Goal: Communication & Community: Answer question/provide support

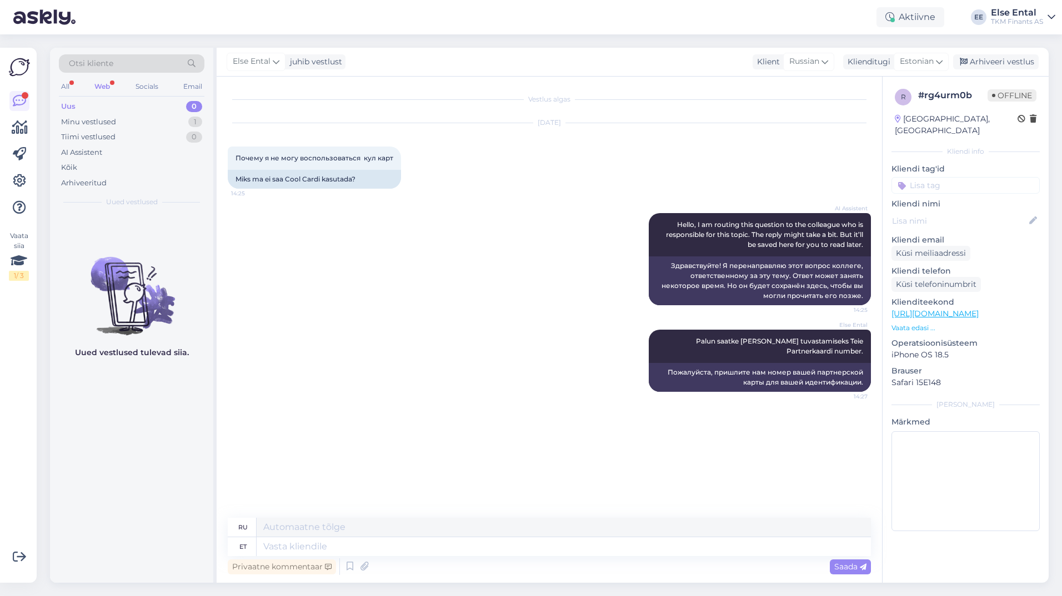
click at [107, 91] on div "Web" at bounding box center [102, 86] width 20 height 14
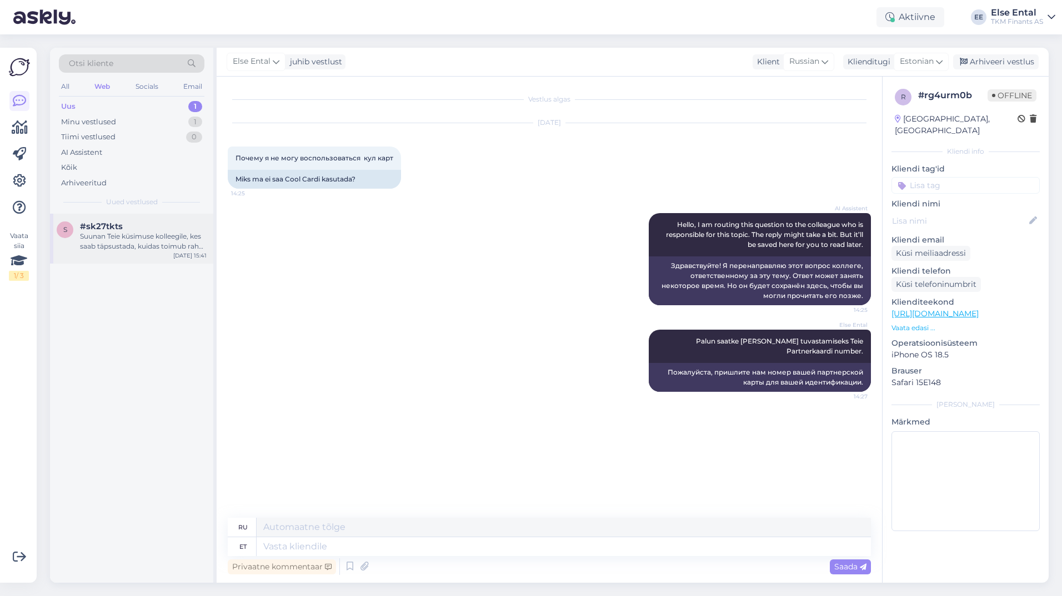
click at [115, 243] on div "Suunan Teie küsimuse kolleegile, kes saab täpsustada, kuidas toimub raha tagast…" at bounding box center [143, 242] width 127 height 20
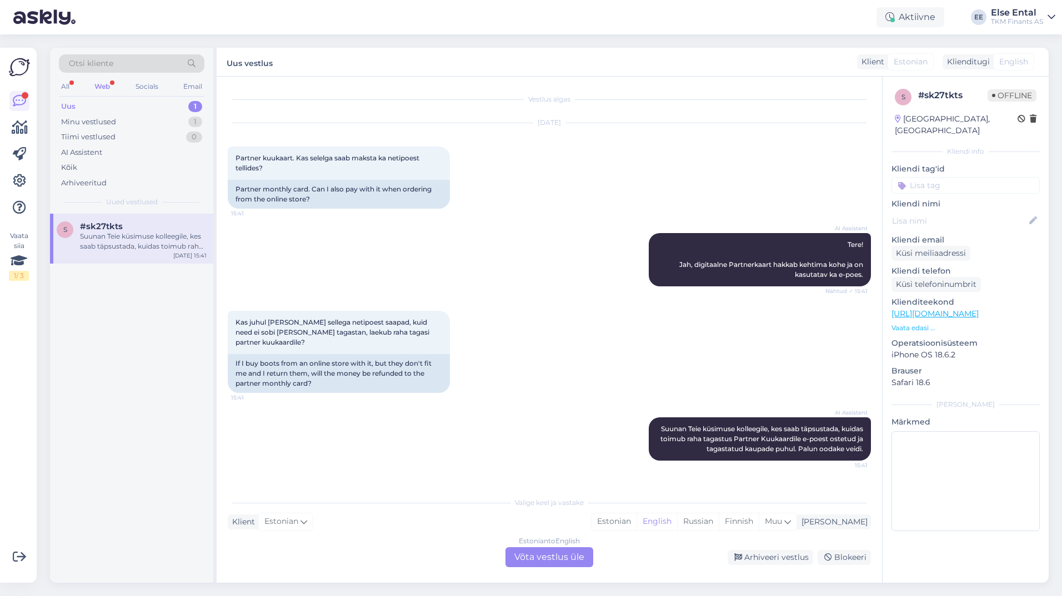
click at [540, 559] on div "Estonian to English Võta vestlus üle" at bounding box center [549, 557] width 88 height 20
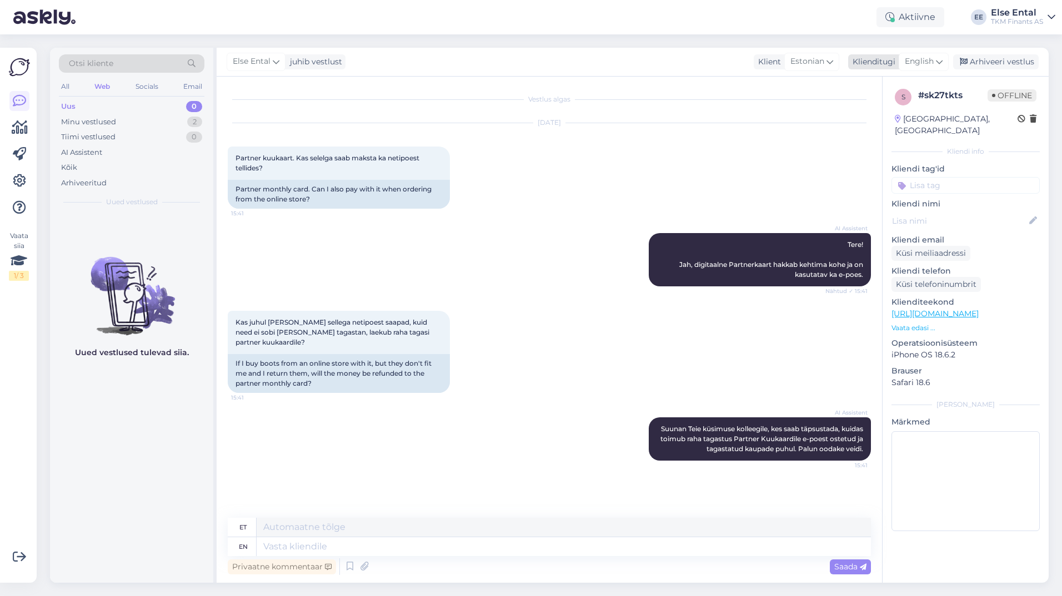
click at [936, 65] on div "English" at bounding box center [923, 62] width 50 height 18
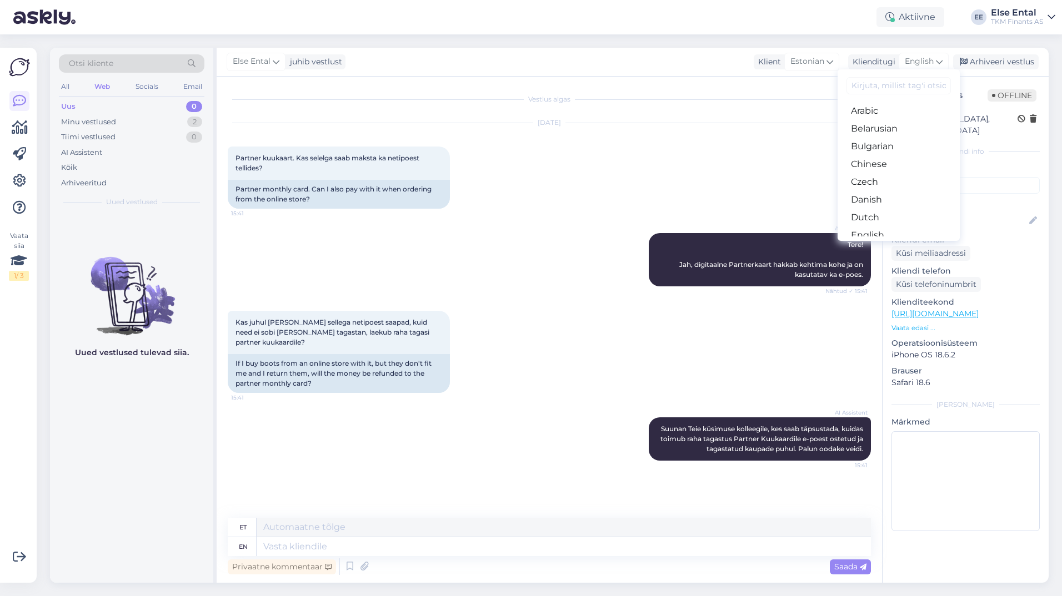
click at [893, 244] on link "Estonian" at bounding box center [898, 253] width 122 height 18
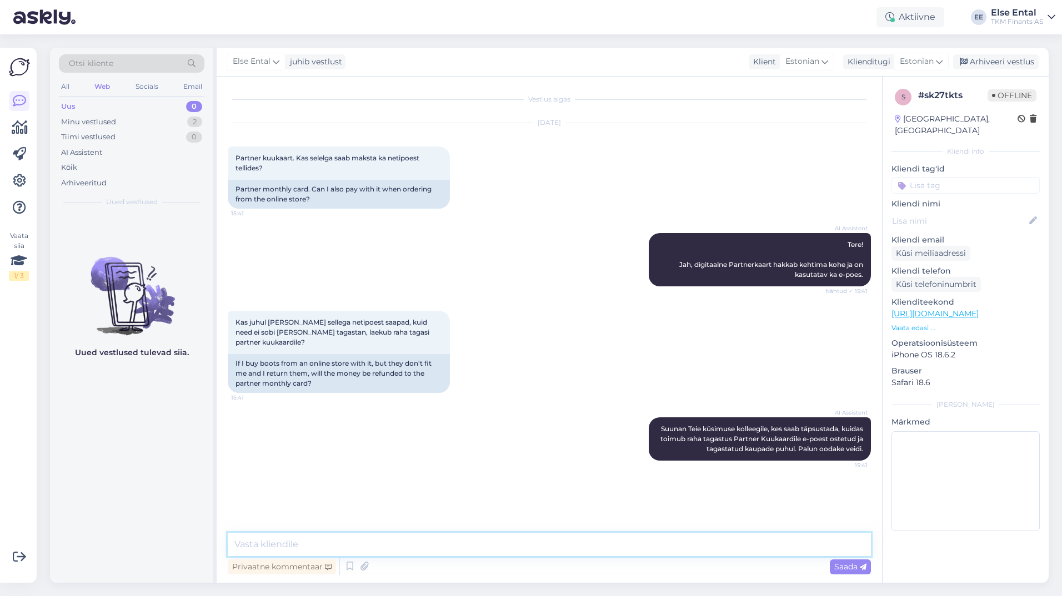
click at [303, 542] on textarea at bounding box center [549, 544] width 643 height 23
click at [97, 182] on div "Arhiveeritud" at bounding box center [84, 183] width 46 height 11
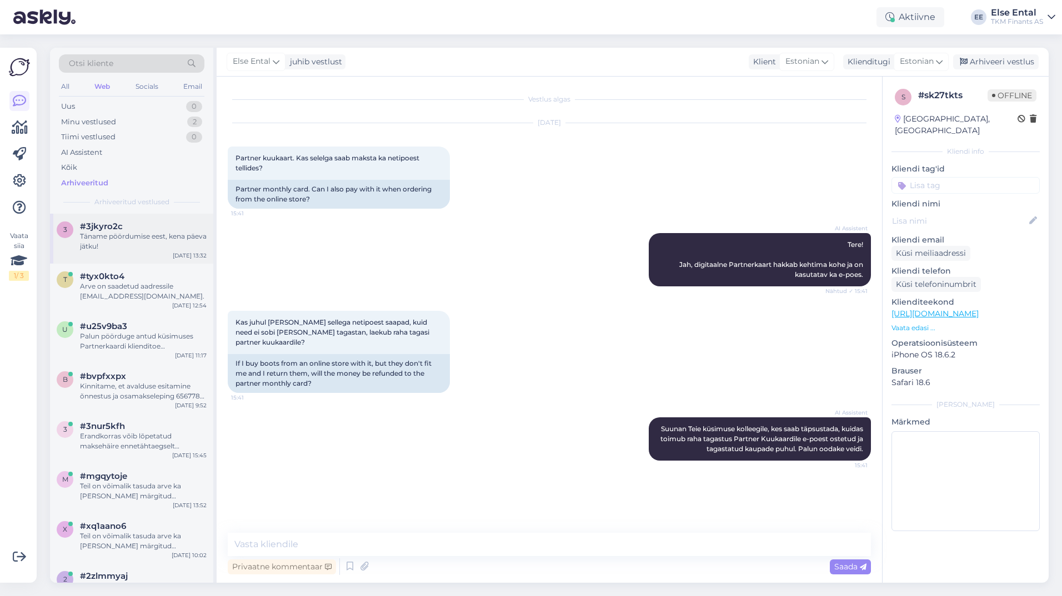
click at [121, 236] on div "Täname pöördumise eest, kena päeva jätku!" at bounding box center [143, 242] width 127 height 20
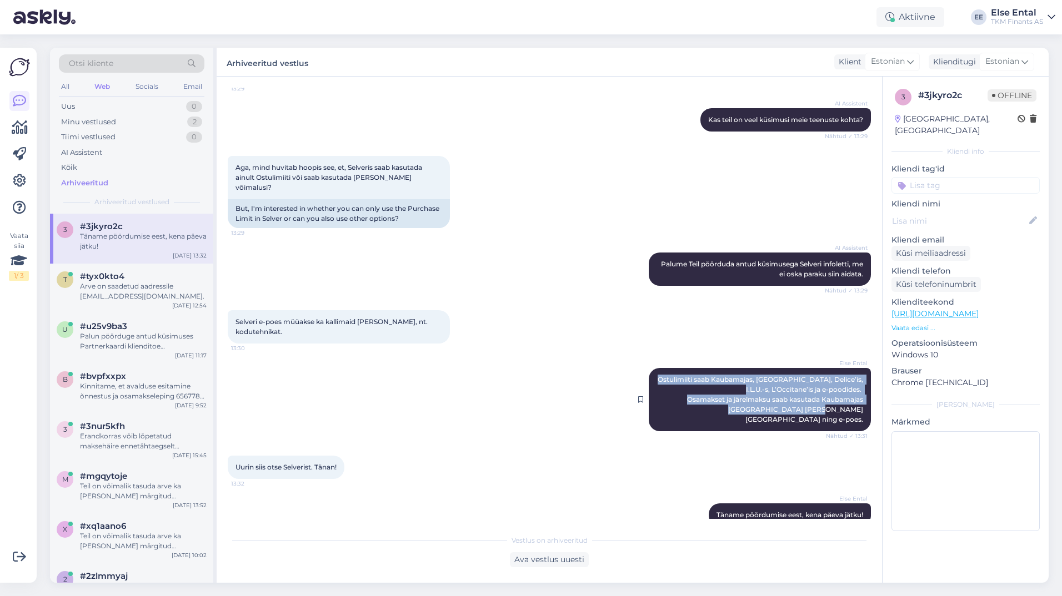
drag, startPoint x: 860, startPoint y: 398, endPoint x: 660, endPoint y: 364, distance: 202.3
click at [660, 368] on div "Else Ental Ostulimiiti saab Kaubamajas, [GEOGRAPHIC_DATA], Delice’is, I.L.U.-s,…" at bounding box center [760, 399] width 222 height 63
click at [110, 120] on div "Minu vestlused" at bounding box center [88, 122] width 55 height 11
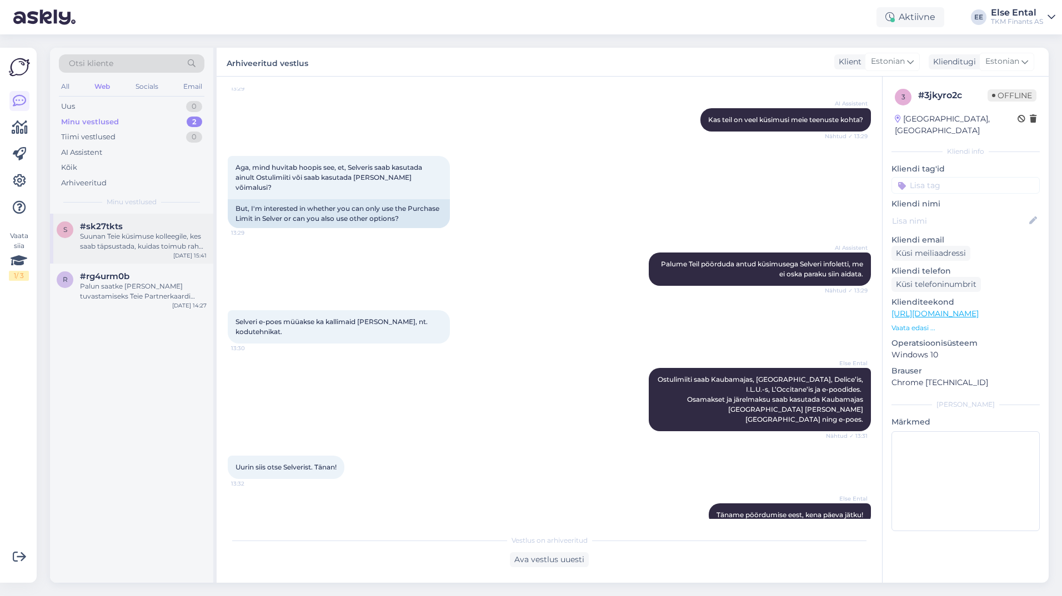
click at [137, 232] on div "Suunan Teie küsimuse kolleegile, kes saab täpsustada, kuidas toimub raha tagast…" at bounding box center [143, 242] width 127 height 20
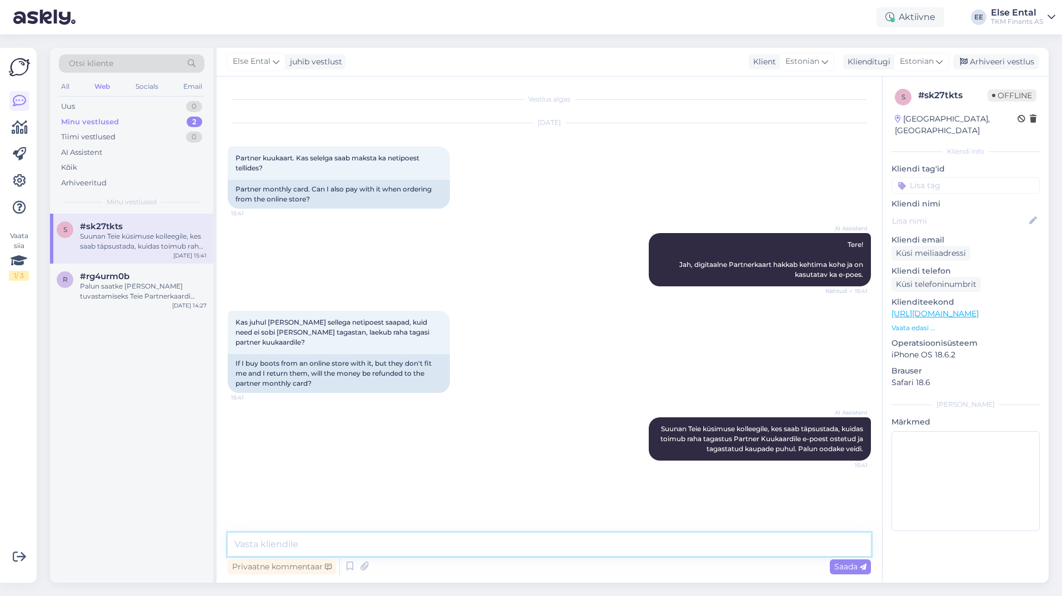
click at [307, 548] on textarea at bounding box center [549, 544] width 643 height 23
type textarea "Täpselt nii - tagastuse korral laekub raha tagasi [PERSON_NAME]."
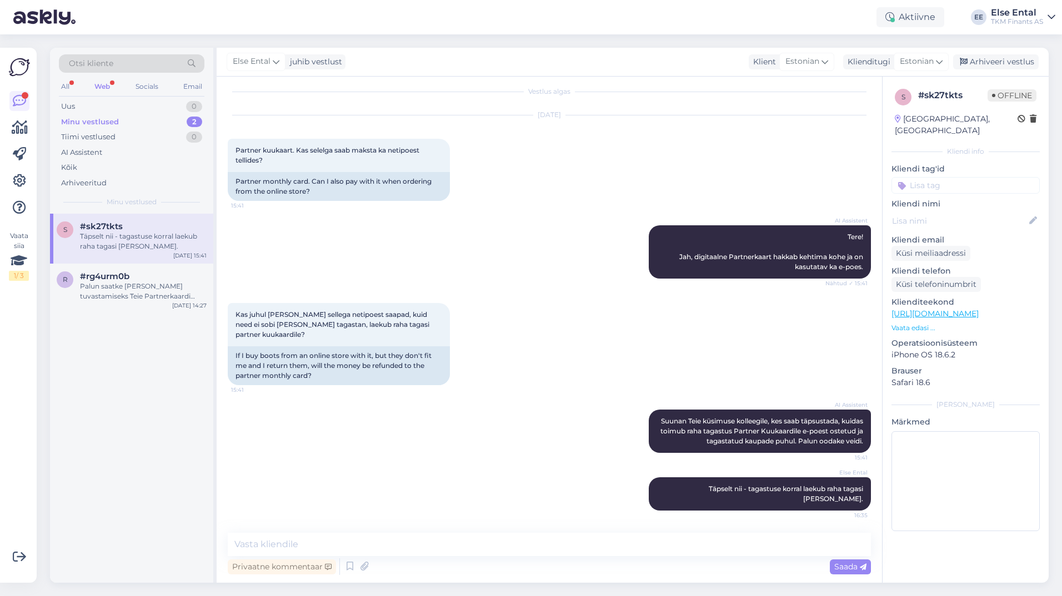
click at [105, 84] on div "Web" at bounding box center [102, 86] width 20 height 14
click at [78, 169] on div "Kõik" at bounding box center [131, 168] width 145 height 16
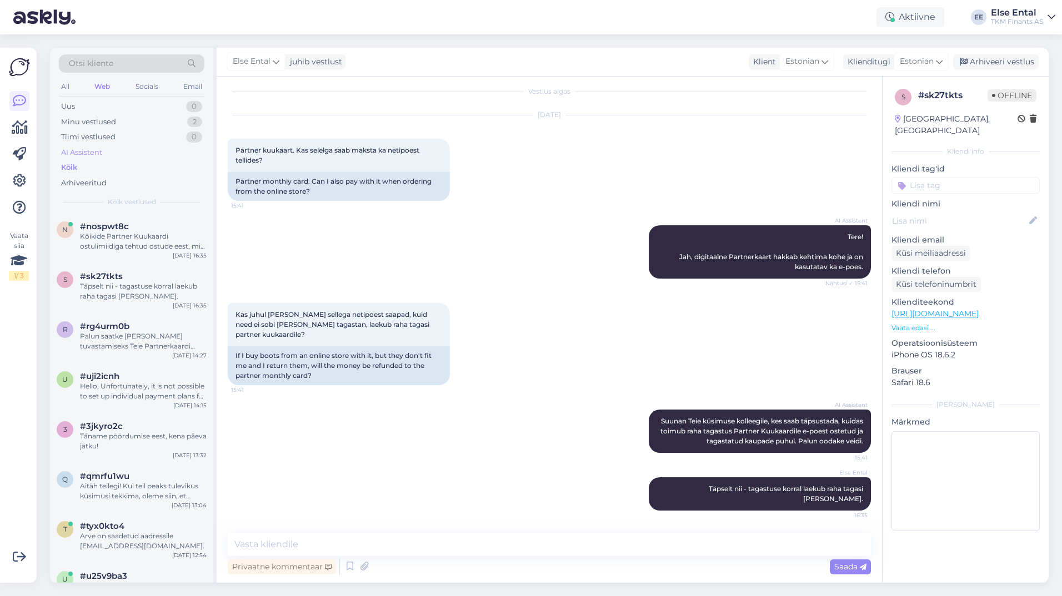
click at [75, 149] on div "AI Assistent" at bounding box center [81, 152] width 41 height 11
click at [127, 242] on div "Kõikide Partner Kuukaardi ostulimiidiga tehtud ostude eest, mis on sooritatud ü…" at bounding box center [143, 242] width 127 height 20
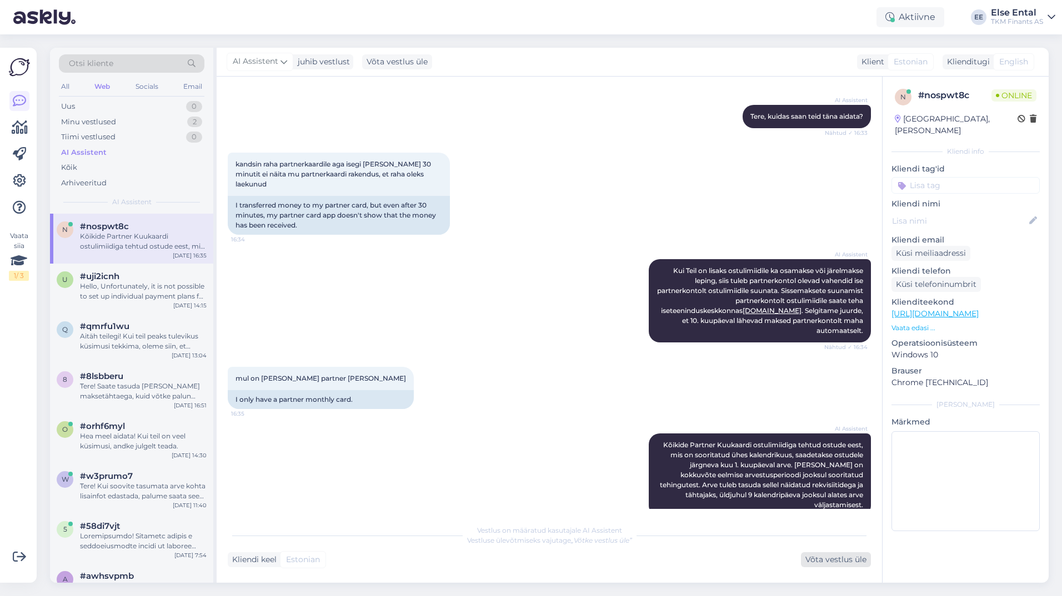
click at [831, 559] on div "Võta vestlus üle" at bounding box center [836, 559] width 70 height 15
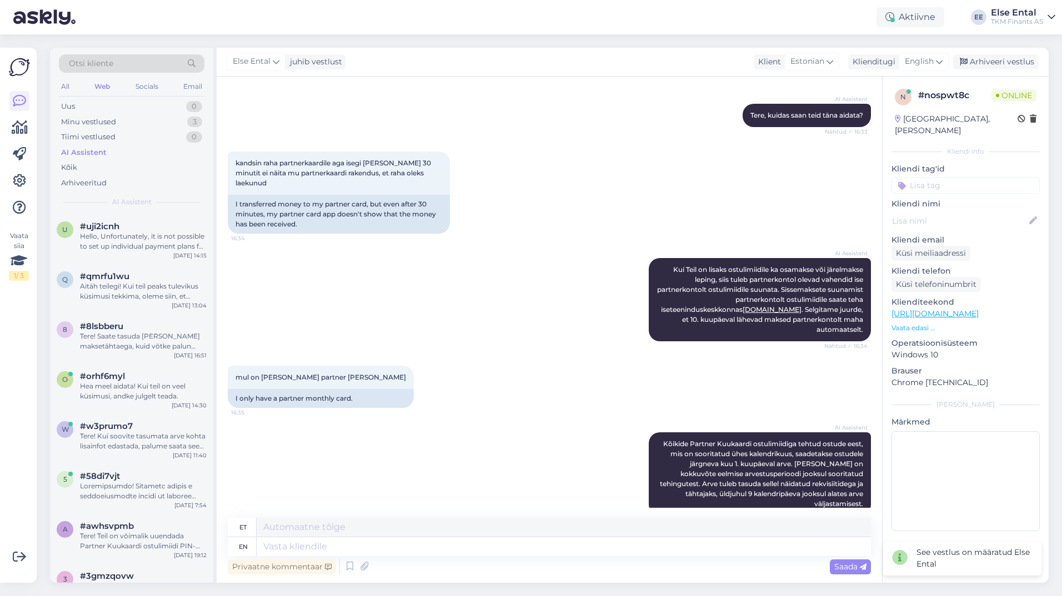
scroll to position [109, 0]
click at [931, 68] on div "English" at bounding box center [923, 62] width 50 height 18
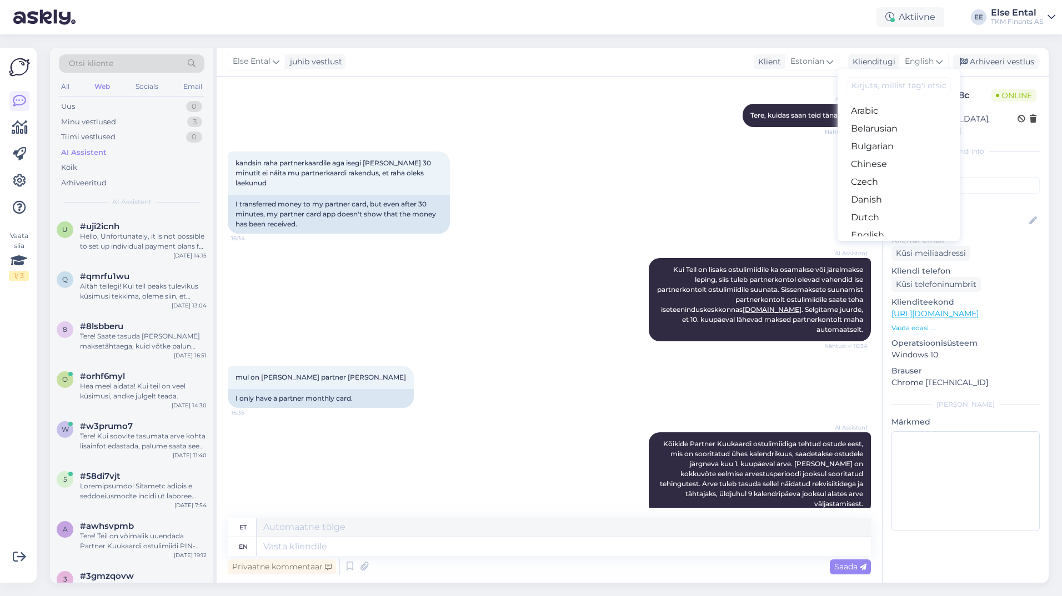
click at [879, 244] on link "Estonian" at bounding box center [898, 253] width 122 height 18
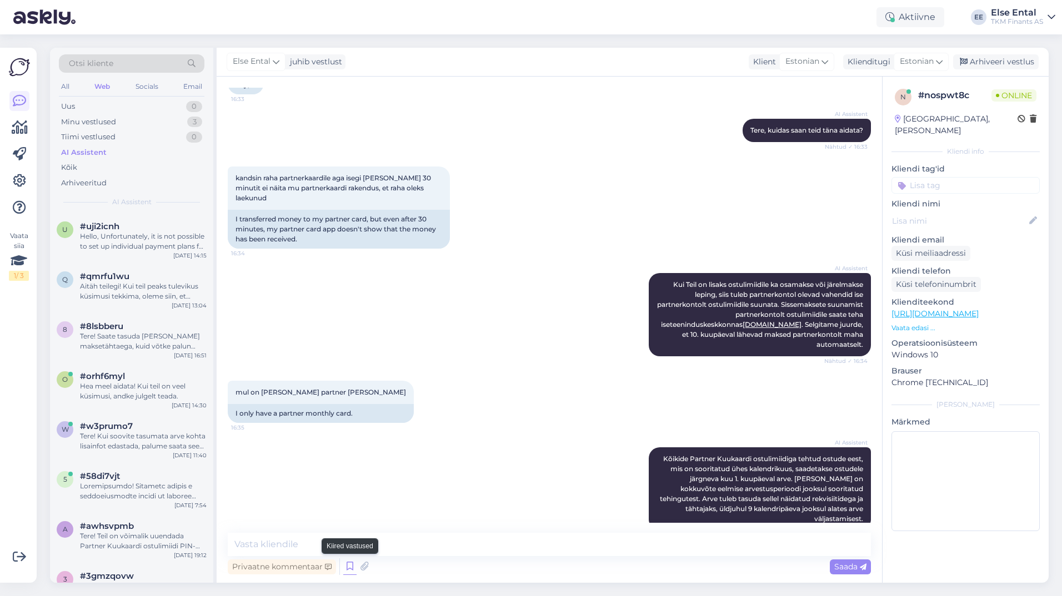
click at [346, 562] on icon at bounding box center [349, 567] width 13 height 17
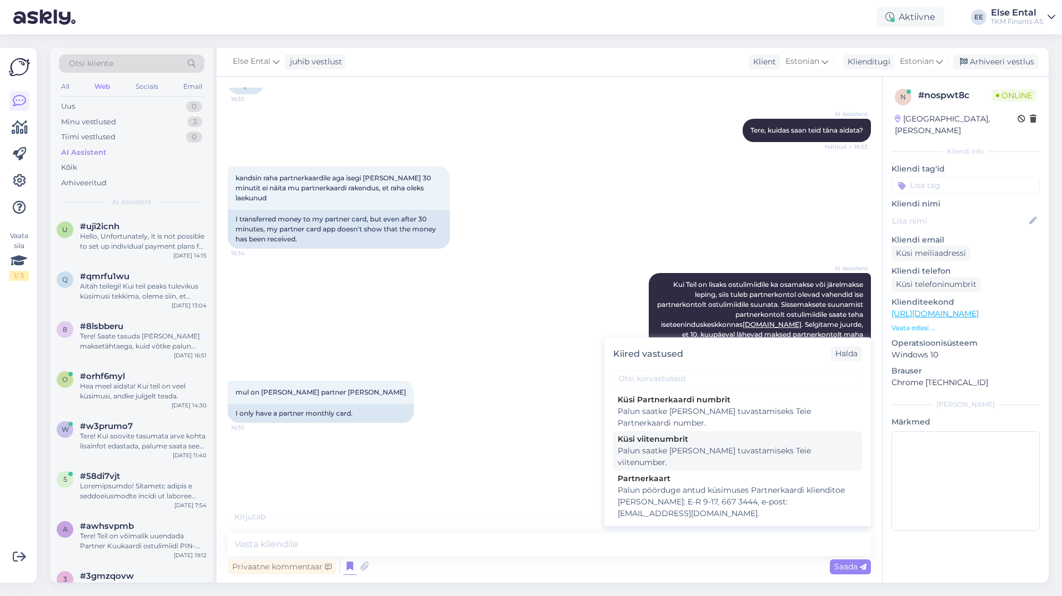
scroll to position [106, 0]
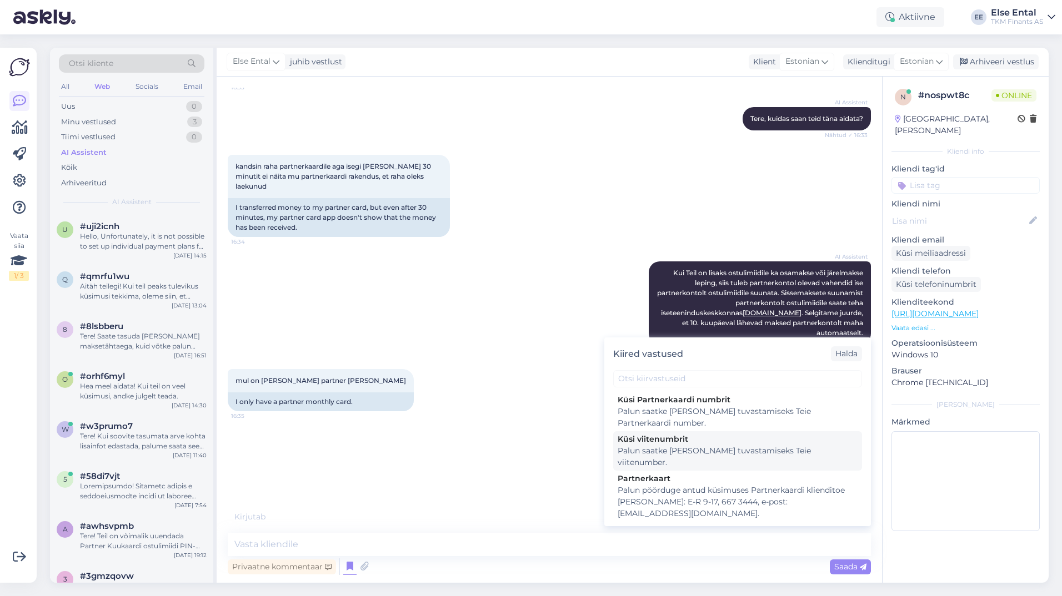
click at [661, 442] on div "Küsi viitenumbrit" at bounding box center [737, 440] width 240 height 12
type textarea "Palun saatke [PERSON_NAME] tuvastamiseks Teie viitenumber."
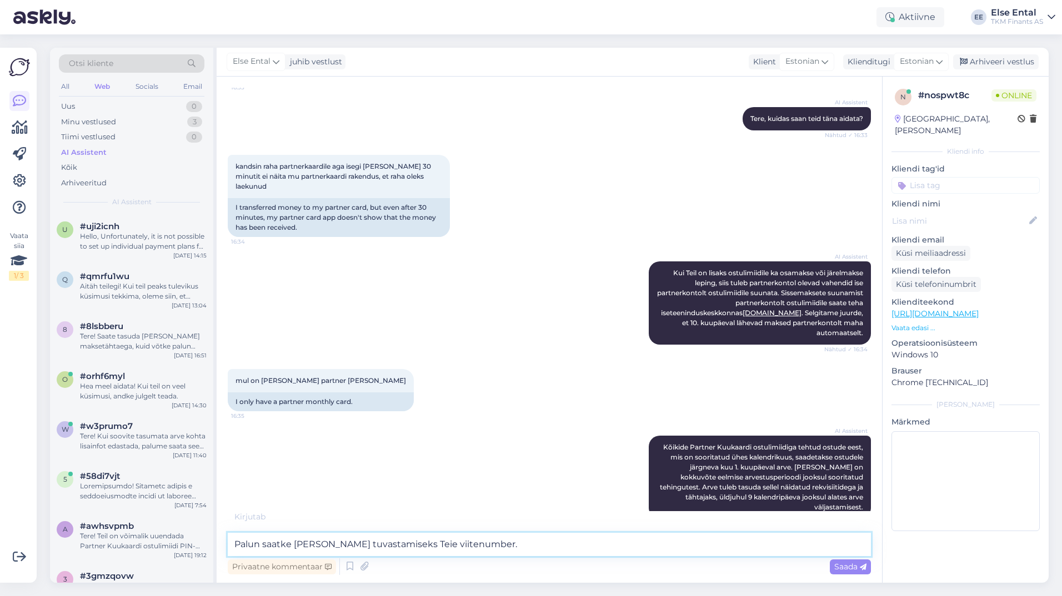
click at [586, 541] on textarea "Palun saatke [PERSON_NAME] tuvastamiseks Teie viitenumber." at bounding box center [549, 544] width 643 height 23
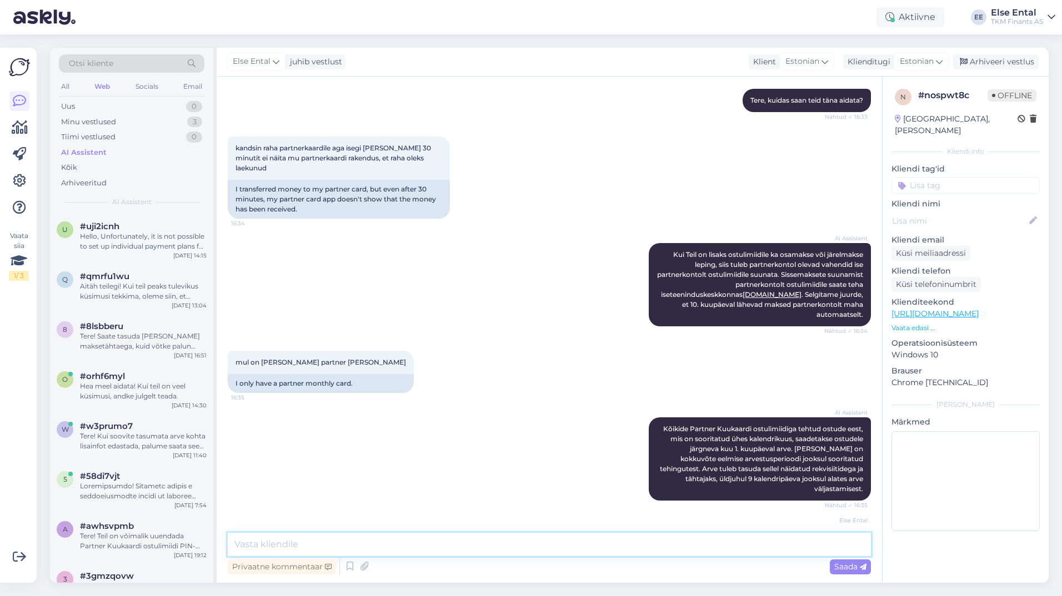
scroll to position [142, 0]
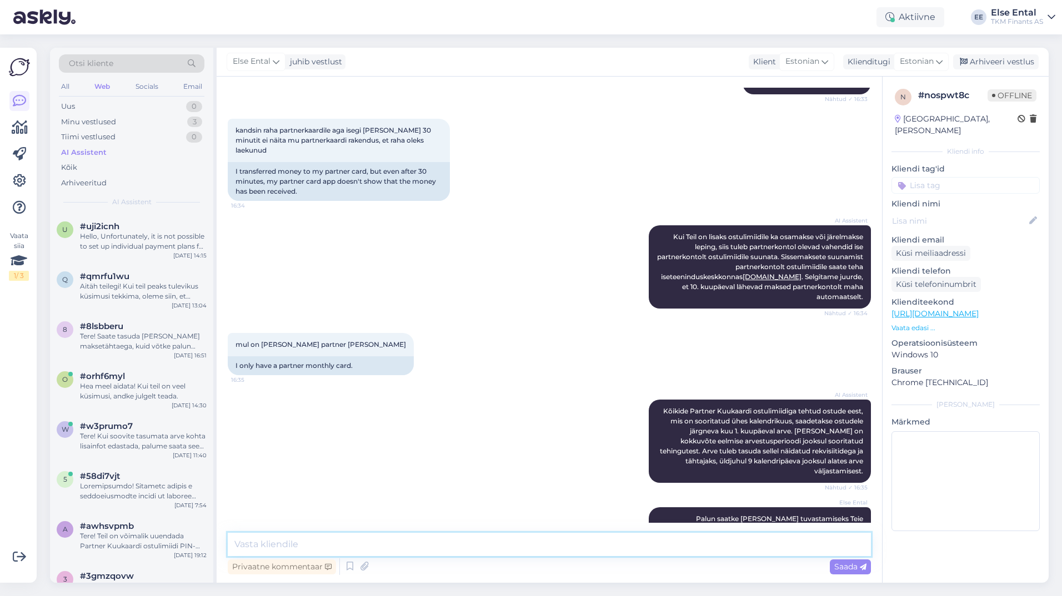
click at [386, 553] on textarea at bounding box center [549, 544] width 643 height 23
click at [102, 236] on div "Hello, Unfortunately, it is not possible to set up individual payment plans for…" at bounding box center [143, 242] width 127 height 20
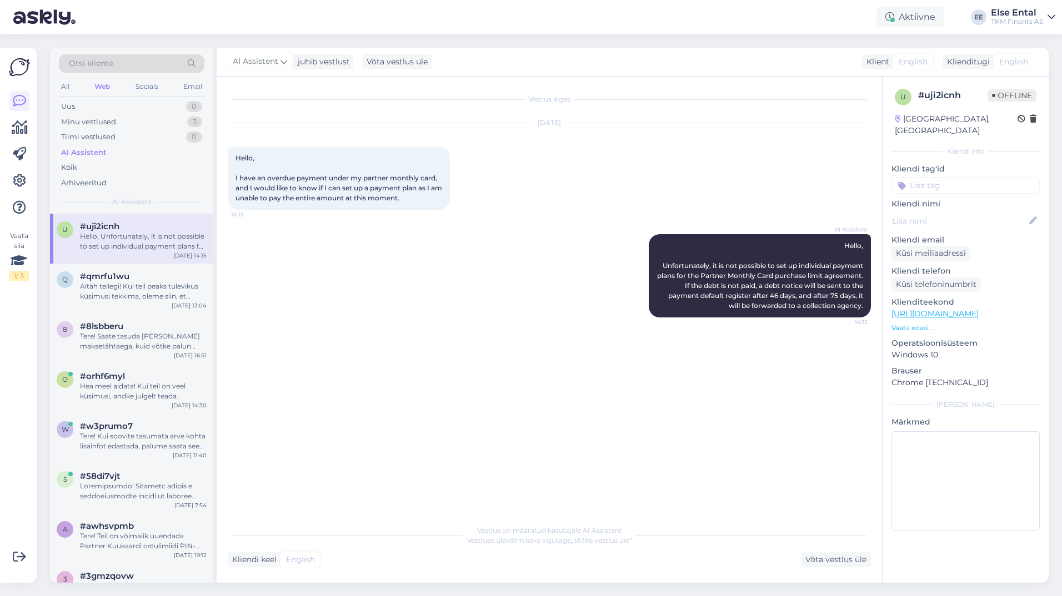
scroll to position [0, 0]
click at [136, 297] on div "Aitäh teilegi! Kui teil peaks tulevikus küsimusi tekkima, oleme siin, et aidata." at bounding box center [143, 292] width 127 height 20
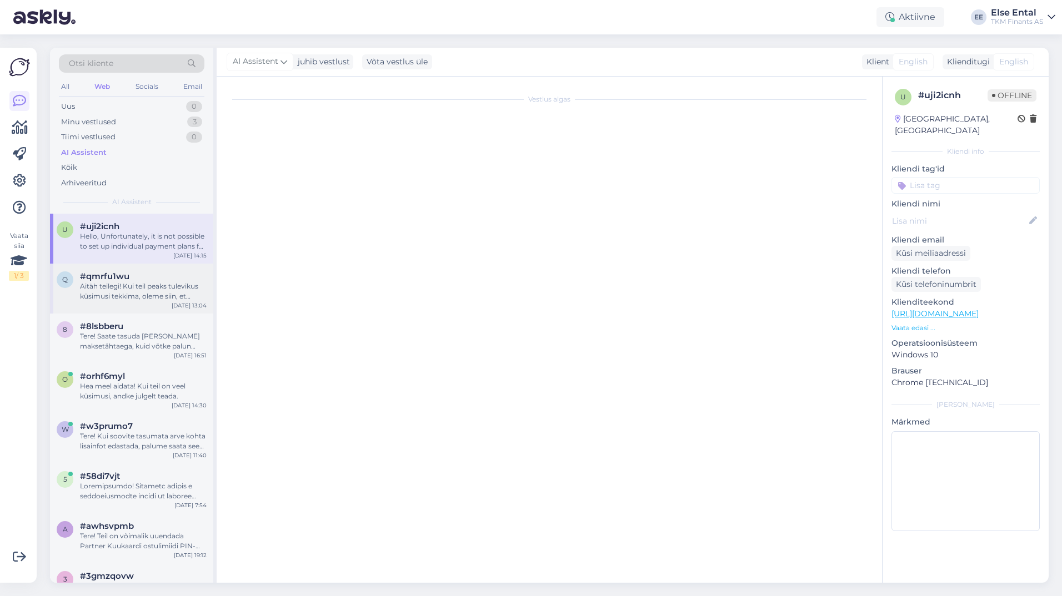
scroll to position [1864, 0]
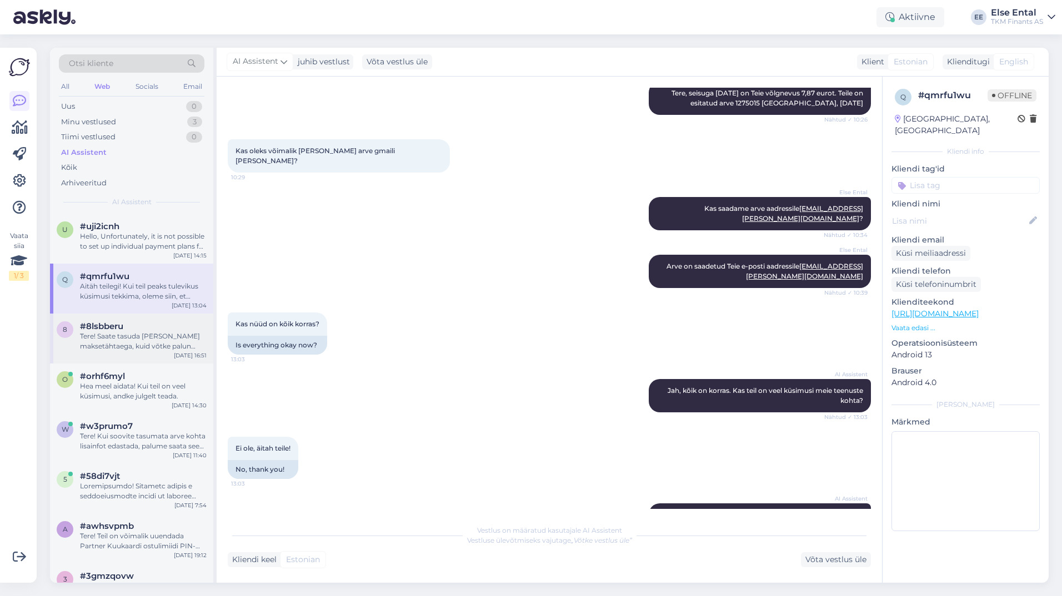
click at [93, 347] on div "Tere! Saate tasuda [PERSON_NAME] maksetähtaega, kuid võtke palun arvesse, et ig…" at bounding box center [143, 341] width 127 height 20
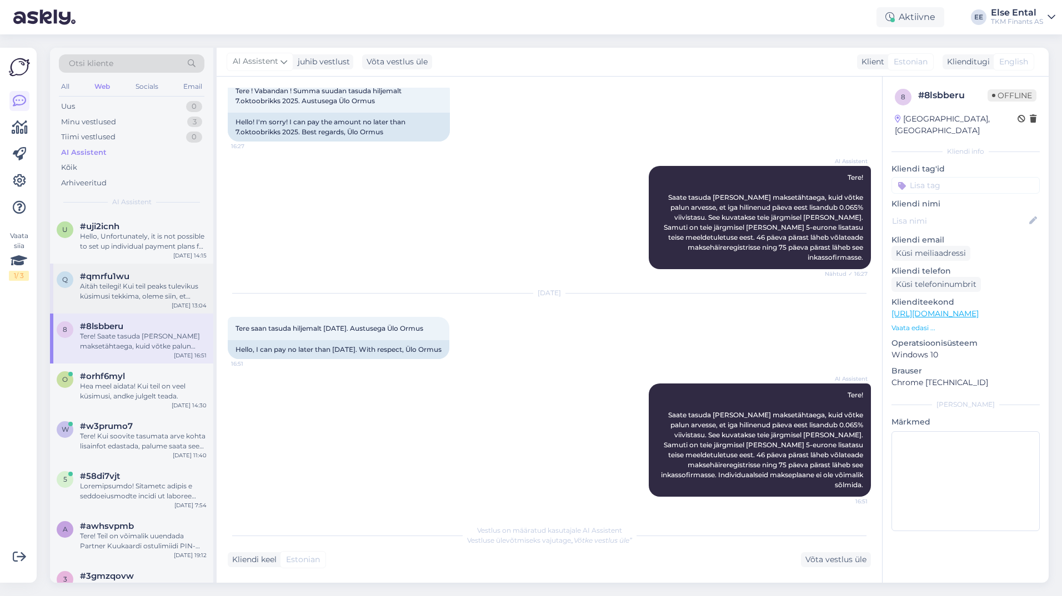
click at [115, 275] on span "#qmrfu1wu" at bounding box center [104, 277] width 49 height 10
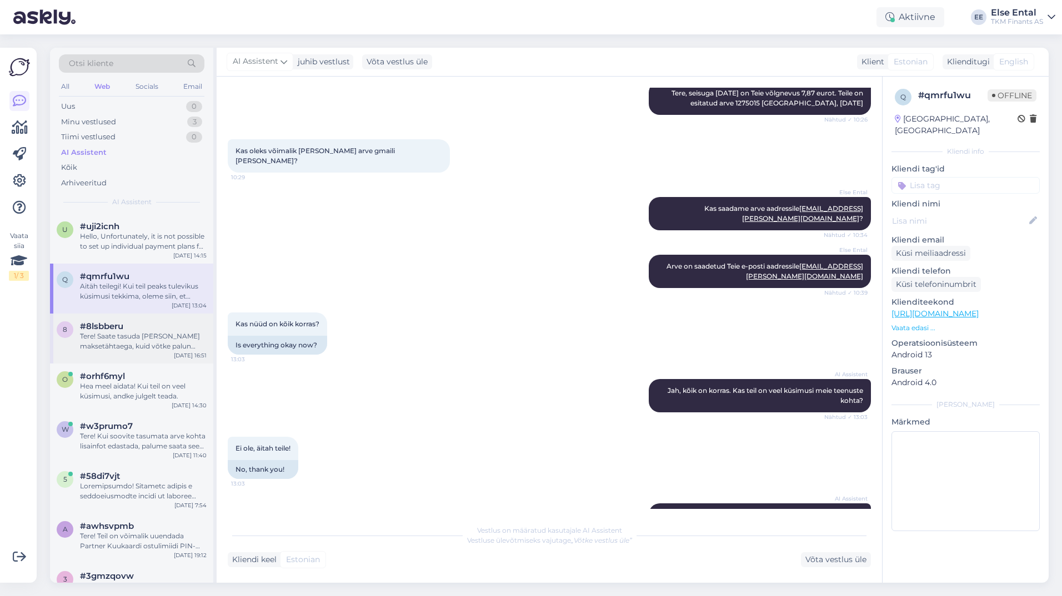
click at [133, 338] on div "Tere! Saate tasuda [PERSON_NAME] maksetähtaega, kuid võtke palun arvesse, et ig…" at bounding box center [143, 341] width 127 height 20
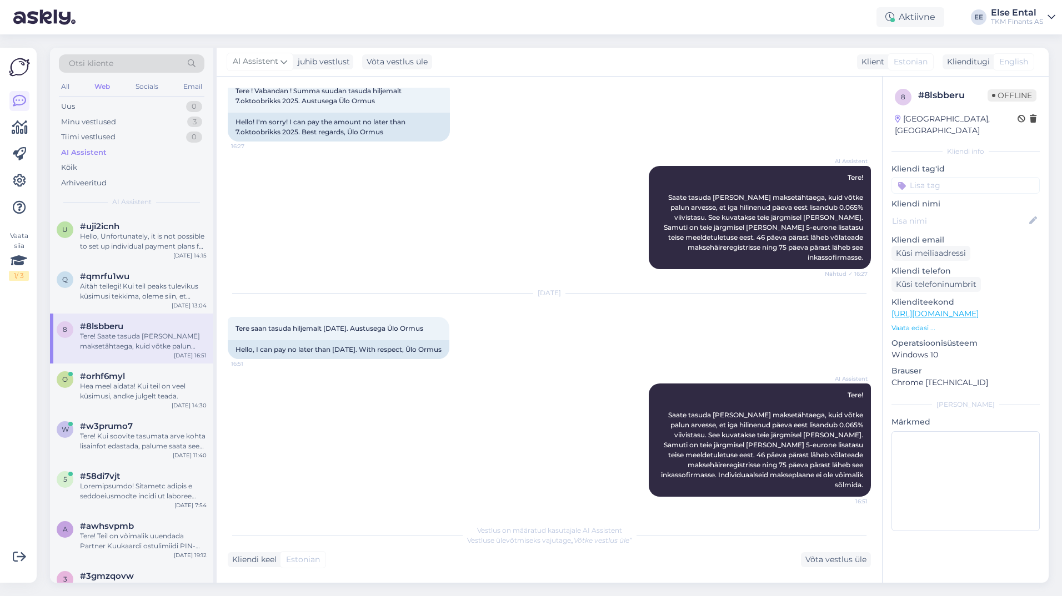
scroll to position [1069, 0]
click at [135, 239] on div "Hello, Unfortunately, it is not possible to set up individual payment plans for…" at bounding box center [143, 242] width 127 height 20
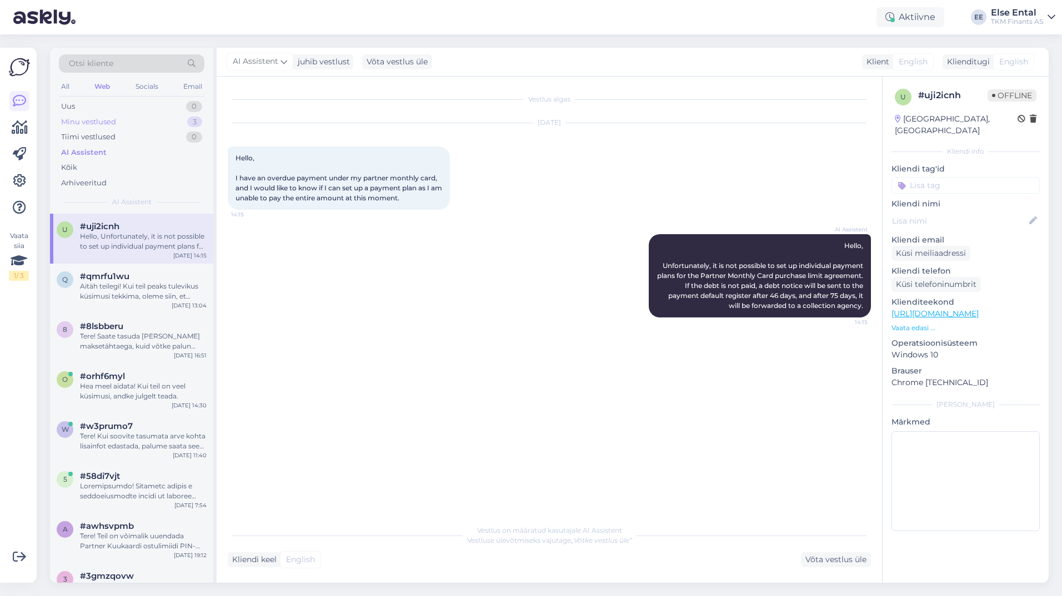
click at [110, 119] on div "Minu vestlused" at bounding box center [88, 122] width 55 height 11
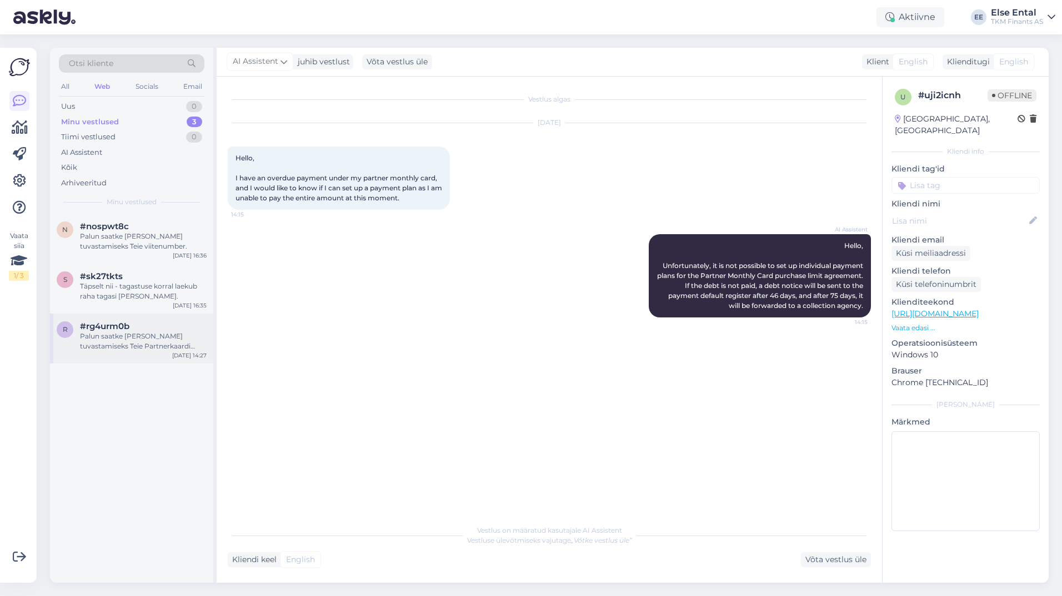
click at [119, 335] on div "Palun saatke [PERSON_NAME] tuvastamiseks Teie Partnerkaardi number." at bounding box center [143, 341] width 127 height 20
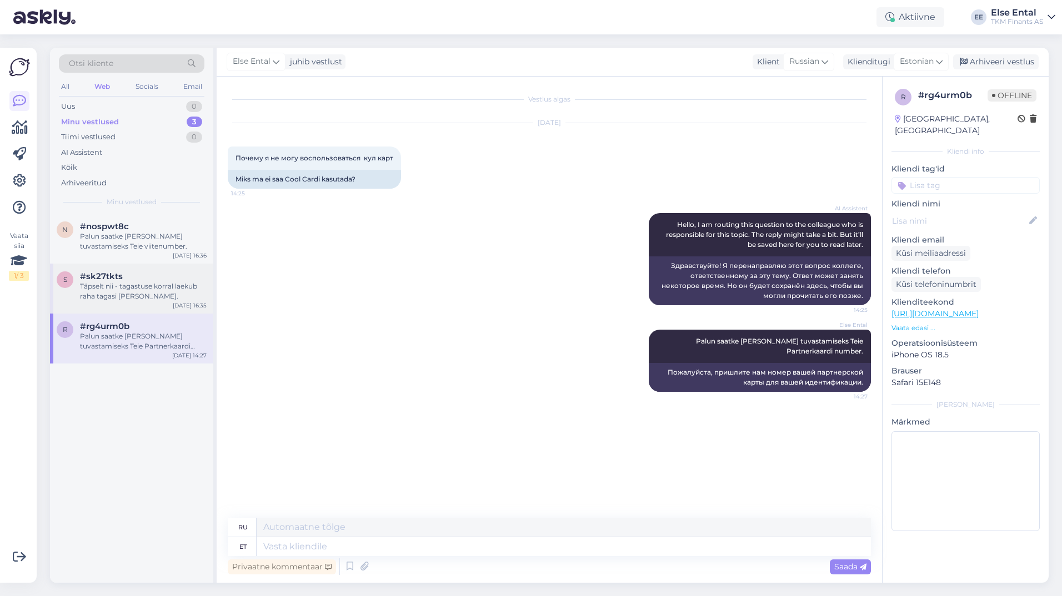
click at [154, 298] on div "Täpselt nii - tagastuse korral laekub raha tagasi [PERSON_NAME]." at bounding box center [143, 292] width 127 height 20
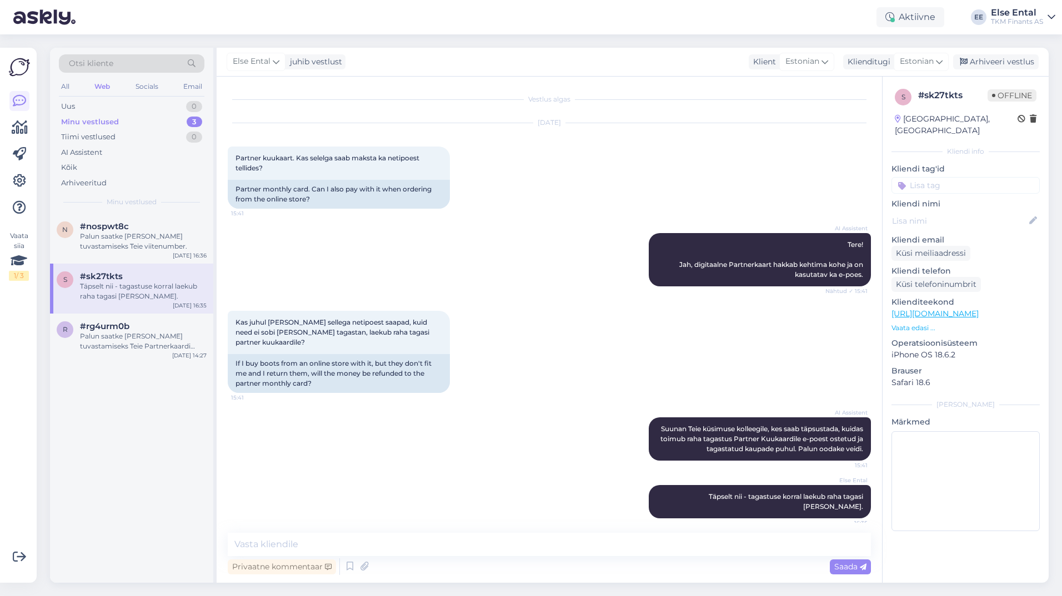
scroll to position [8, 0]
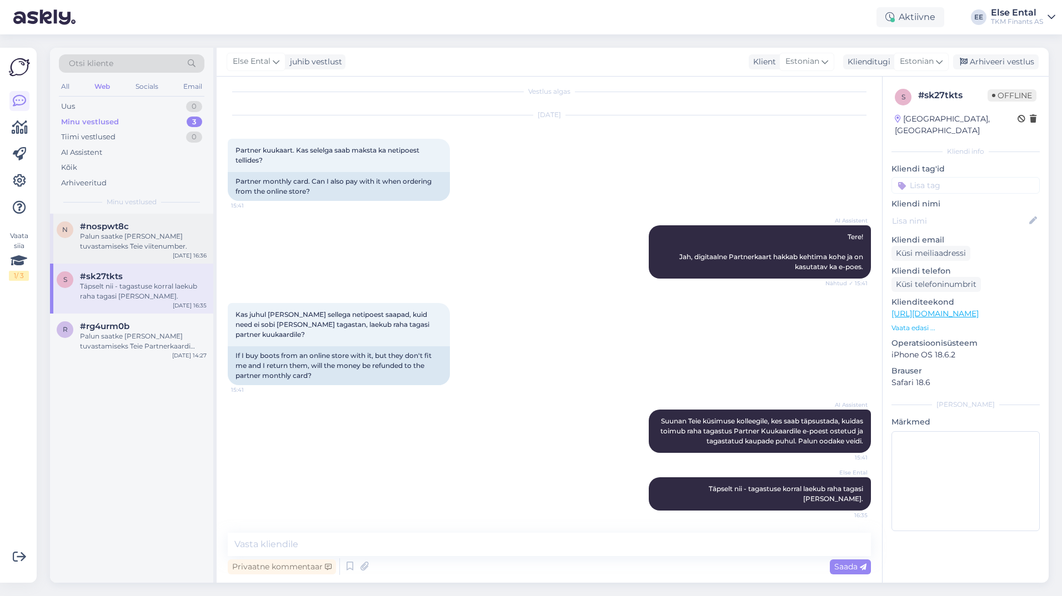
click at [140, 236] on div "Palun saatke [PERSON_NAME] tuvastamiseks Teie viitenumber." at bounding box center [143, 242] width 127 height 20
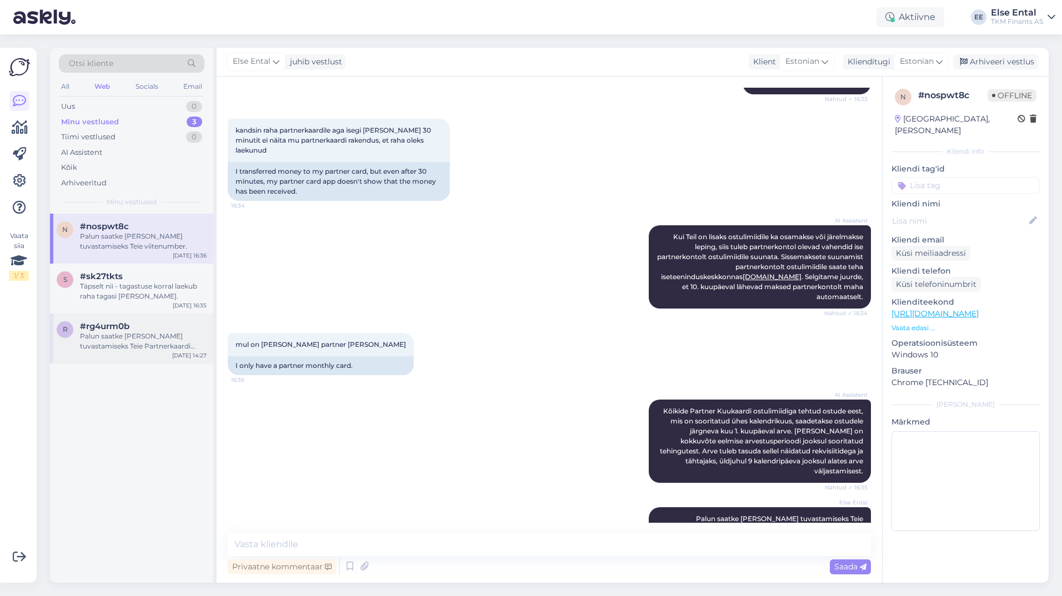
click at [128, 324] on span "#rg4urm0b" at bounding box center [104, 326] width 49 height 10
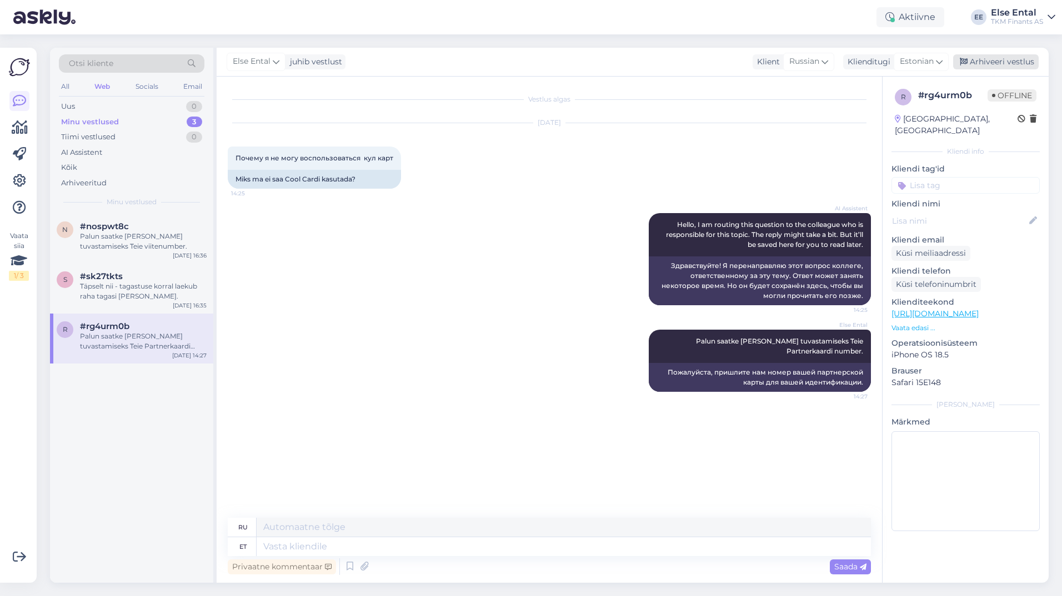
click at [1002, 62] on div "Arhiveeri vestlus" at bounding box center [996, 61] width 86 height 15
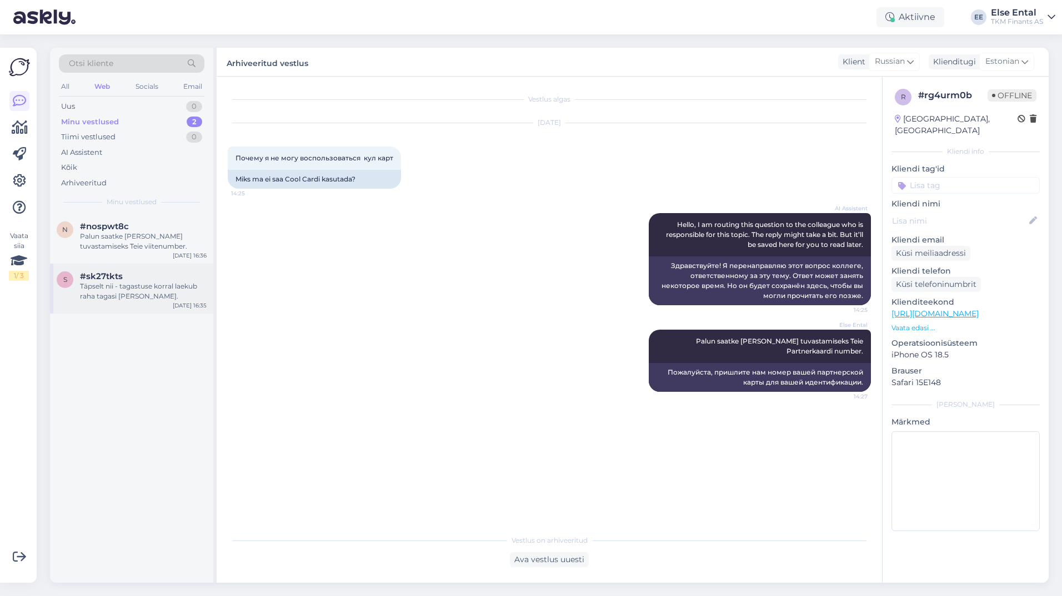
click at [115, 292] on div "Täpselt nii - tagastuse korral laekub raha tagasi [PERSON_NAME]." at bounding box center [143, 292] width 127 height 20
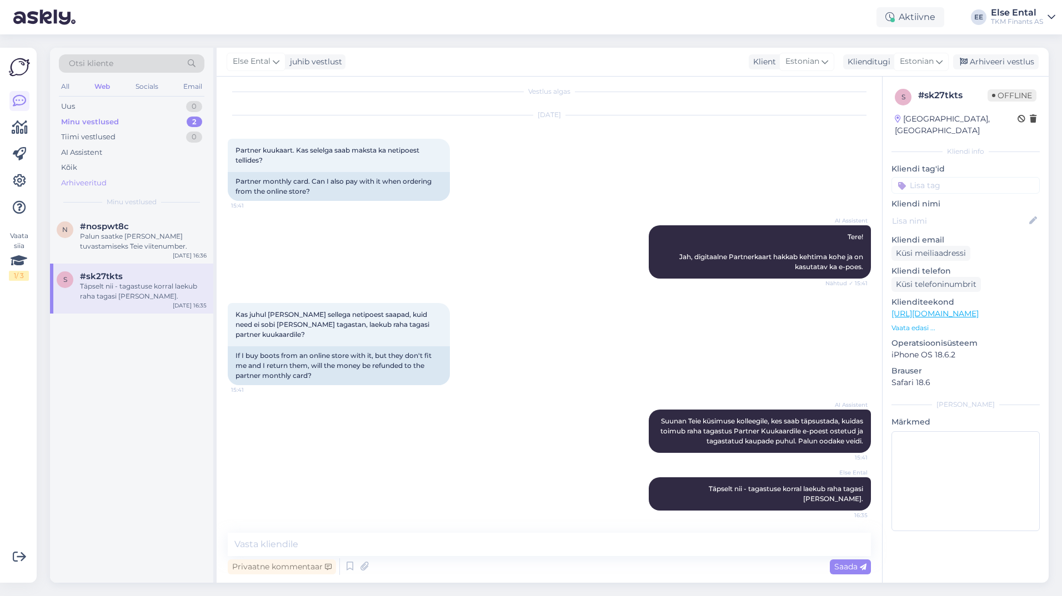
click at [94, 182] on div "Arhiveeritud" at bounding box center [84, 183] width 46 height 11
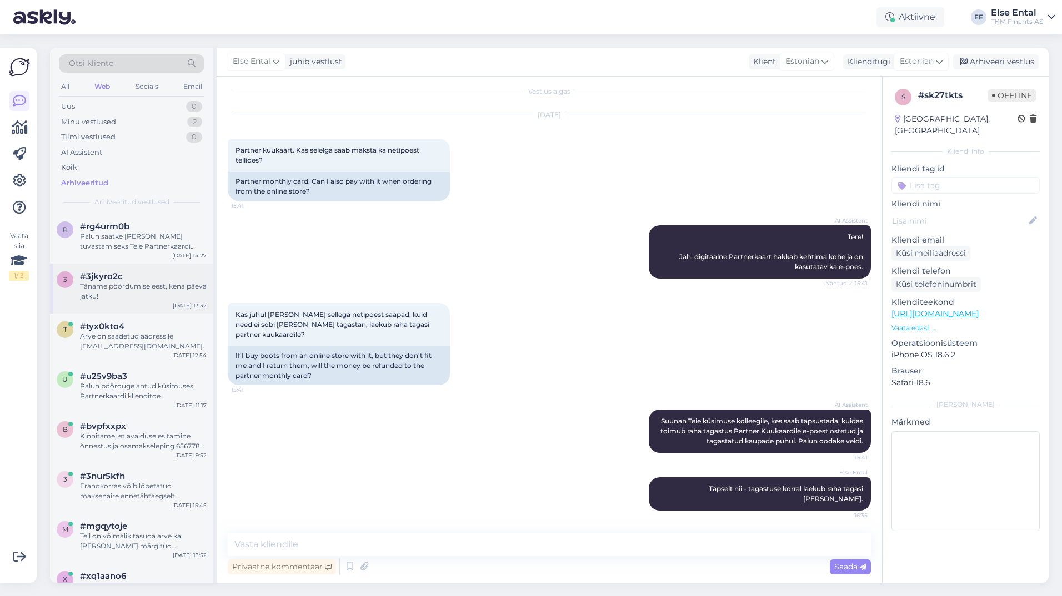
click at [122, 297] on div "Täname pöördumise eest, kena päeva jätku!" at bounding box center [143, 292] width 127 height 20
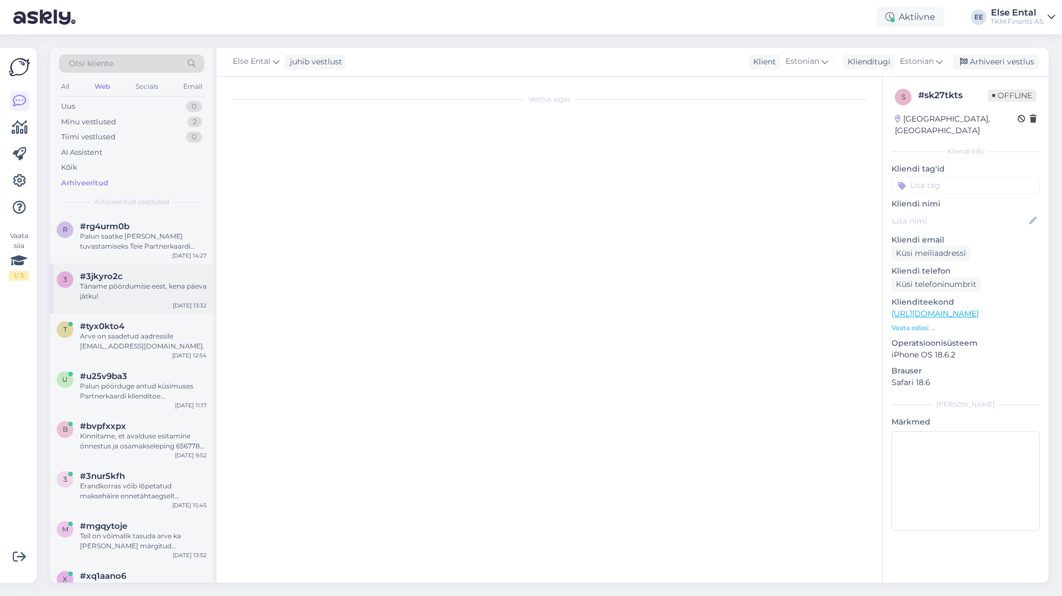
scroll to position [329, 0]
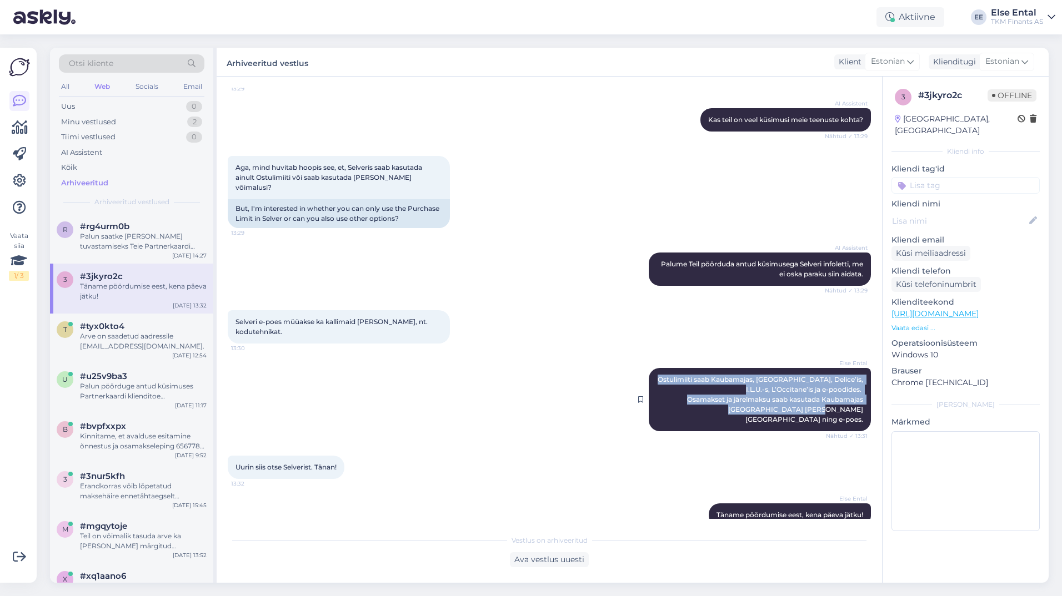
drag, startPoint x: 861, startPoint y: 401, endPoint x: 670, endPoint y: 365, distance: 194.4
click at [670, 368] on div "Else Ental Ostulimiiti saab Kaubamajas, [GEOGRAPHIC_DATA], Delice’is, I.L.U.-s,…" at bounding box center [760, 399] width 222 height 63
drag, startPoint x: 670, startPoint y: 365, endPoint x: 769, endPoint y: 372, distance: 99.7
copy span "Ostulimiiti saab Kaubamajas, [GEOGRAPHIC_DATA], Delice’is, I.L.U.-s, L’Occitane…"
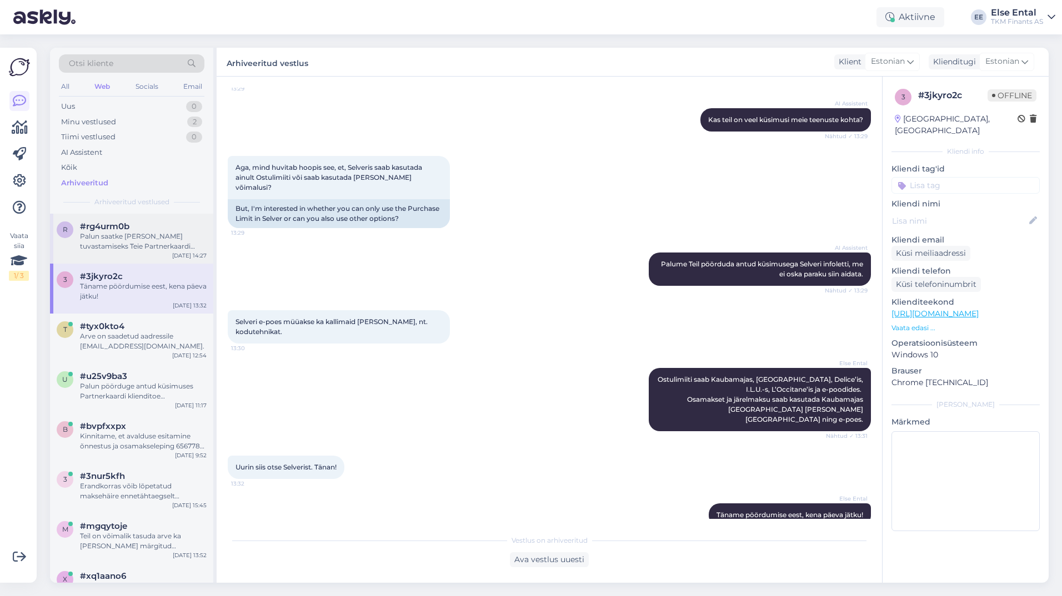
click at [102, 243] on div "Palun saatke [PERSON_NAME] tuvastamiseks Teie Partnerkaardi number." at bounding box center [143, 242] width 127 height 20
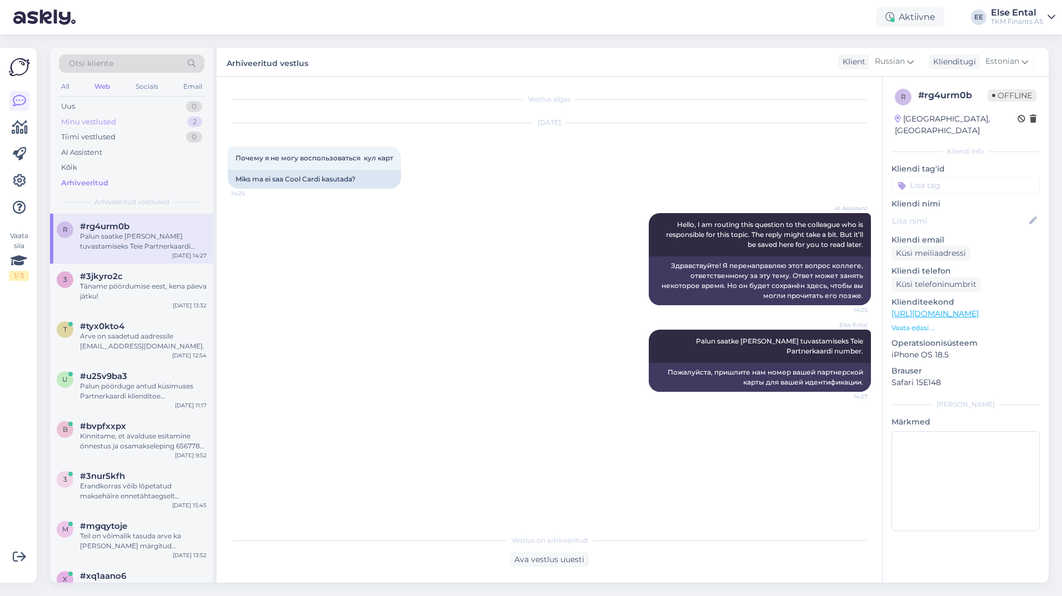
click at [93, 122] on div "Minu vestlused" at bounding box center [88, 122] width 55 height 11
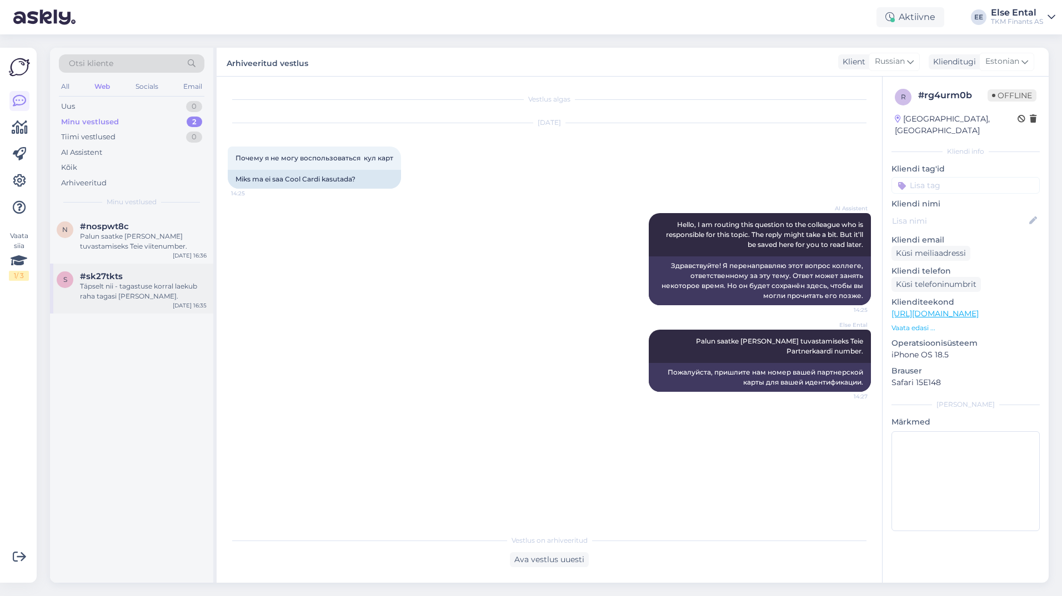
click at [130, 280] on div "#sk27tkts" at bounding box center [143, 277] width 127 height 10
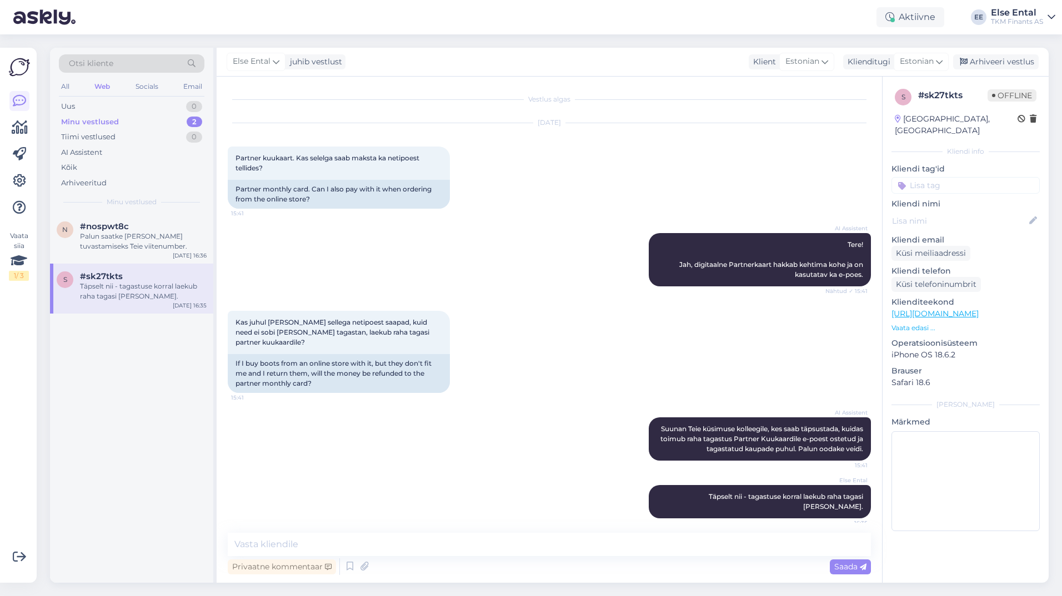
scroll to position [8, 0]
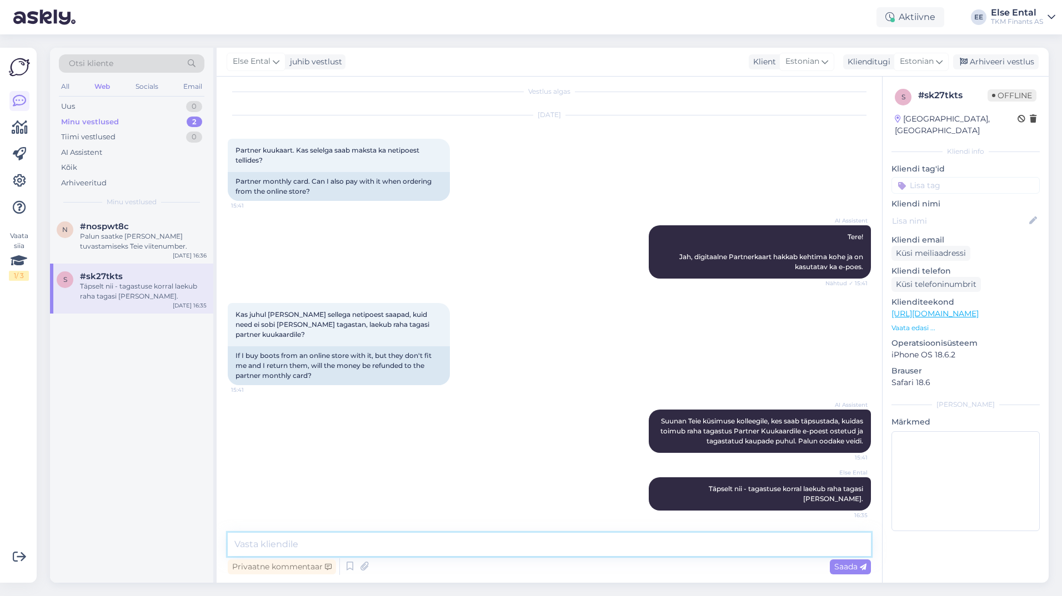
click at [324, 542] on textarea at bounding box center [549, 544] width 643 height 23
paste textarea "Ostulimiiti saab Kaubamajas, [GEOGRAPHIC_DATA], Delice’is, I.L.U.-s, L’Occitane…"
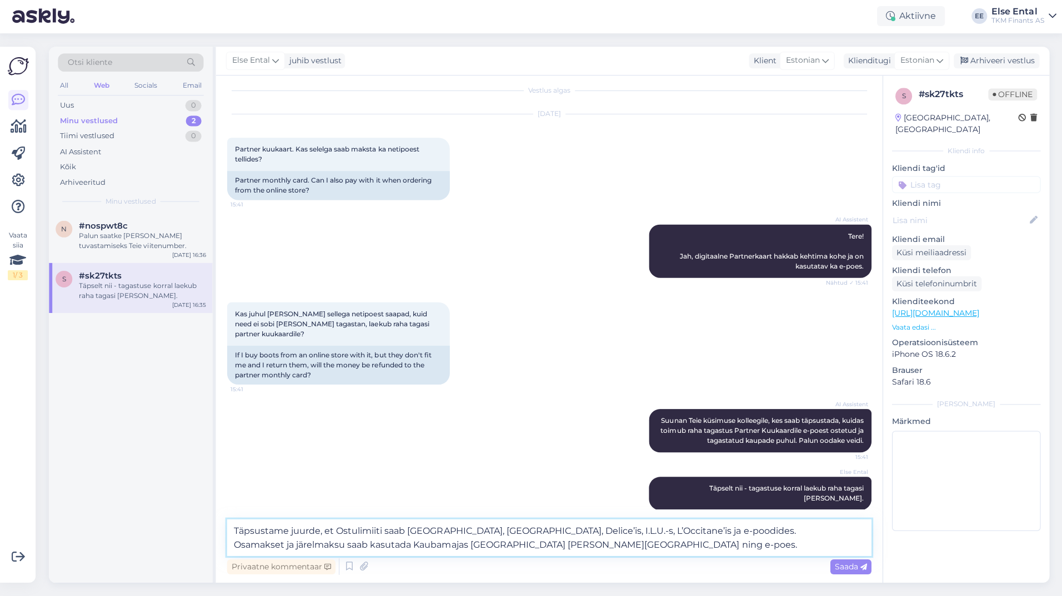
scroll to position [0, 0]
click at [409, 529] on textarea "Täpsustame juurde, et Ostulimiiti saab [GEOGRAPHIC_DATA], [GEOGRAPHIC_DATA], De…" at bounding box center [549, 538] width 643 height 37
type textarea "Täpsustame juurde, et Ostulimiiti saab kasutada Kaubamajas, Selveris, Delice’is…"
click at [654, 557] on div "Privaatne kommentaar Saada" at bounding box center [549, 566] width 643 height 21
drag, startPoint x: 636, startPoint y: 550, endPoint x: 222, endPoint y: 514, distance: 415.8
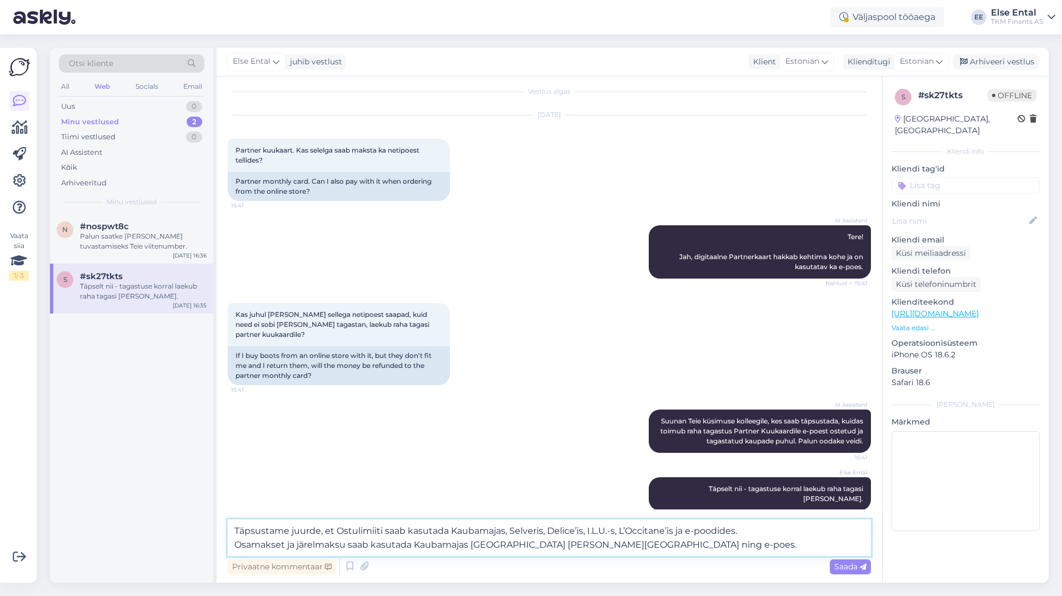
click at [222, 514] on div "Vestlus algas [DATE] Partner kuukaart. Kas selelga saab maksta ka netipoest tel…" at bounding box center [549, 330] width 665 height 506
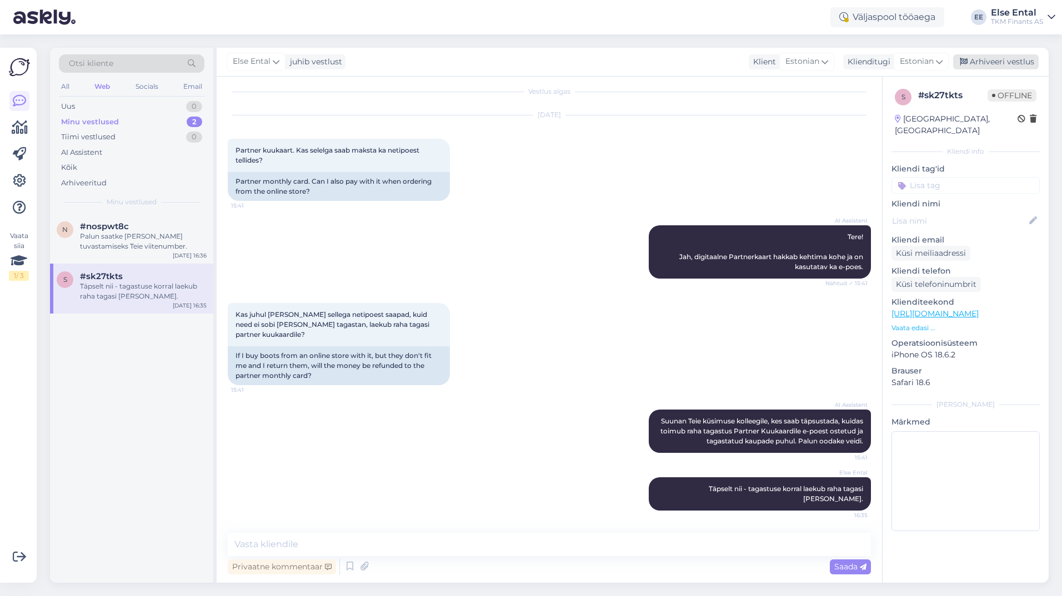
click at [983, 62] on div "Arhiveeri vestlus" at bounding box center [996, 61] width 86 height 15
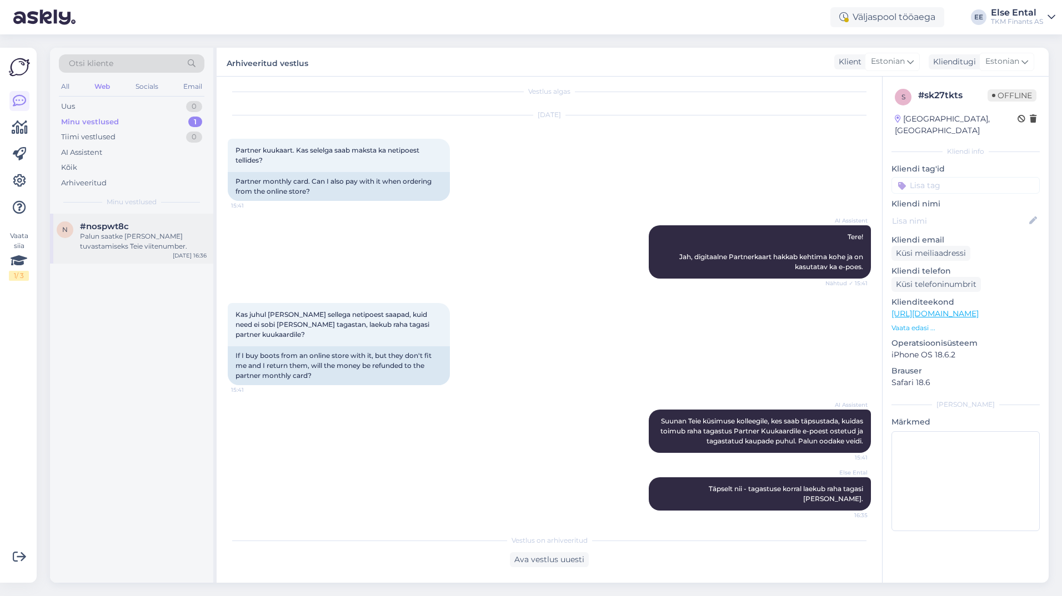
click at [112, 230] on span "#nospwt8c" at bounding box center [104, 227] width 49 height 10
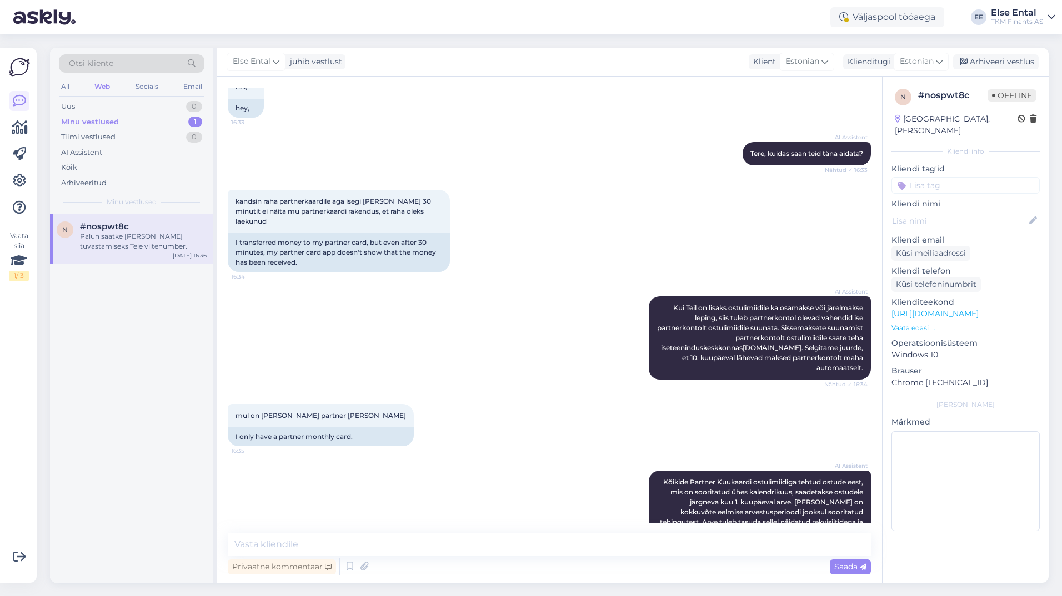
scroll to position [142, 0]
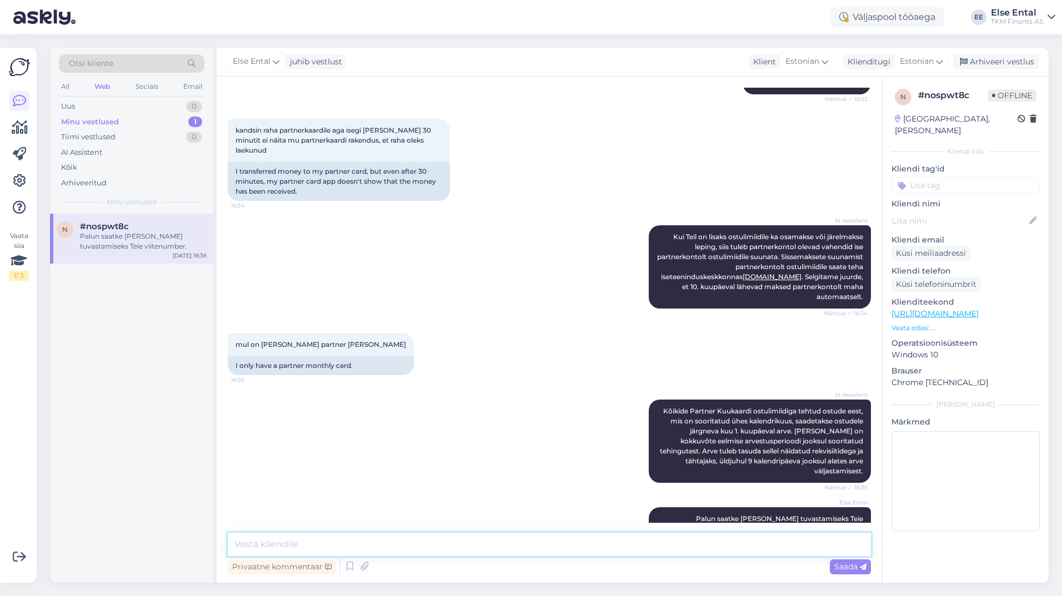
click at [284, 542] on textarea at bounding box center [549, 544] width 643 height 23
paste textarea "Palume arve tasumisel arvestada, et pankadevahelised maksete liikumised võivad …"
type textarea "Palume arve tasumisel arvestada, et pankadevahelised maksete liikumised võivad …"
click at [731, 546] on textarea "Palume arve tasumisel arvestada, et pankadevahelised maksete liikumised võivad …" at bounding box center [549, 544] width 643 height 23
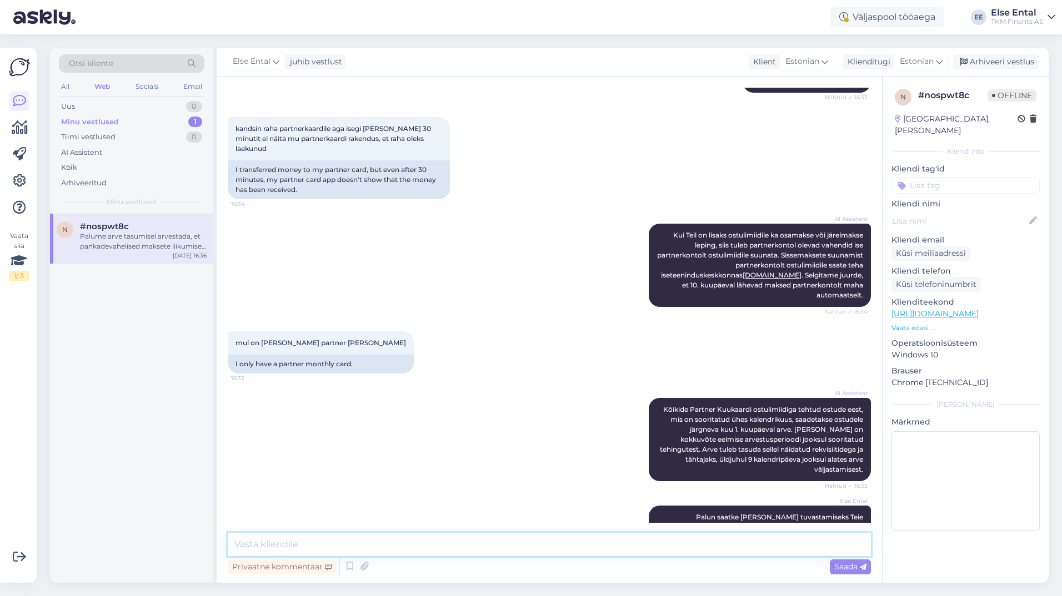
scroll to position [200, 0]
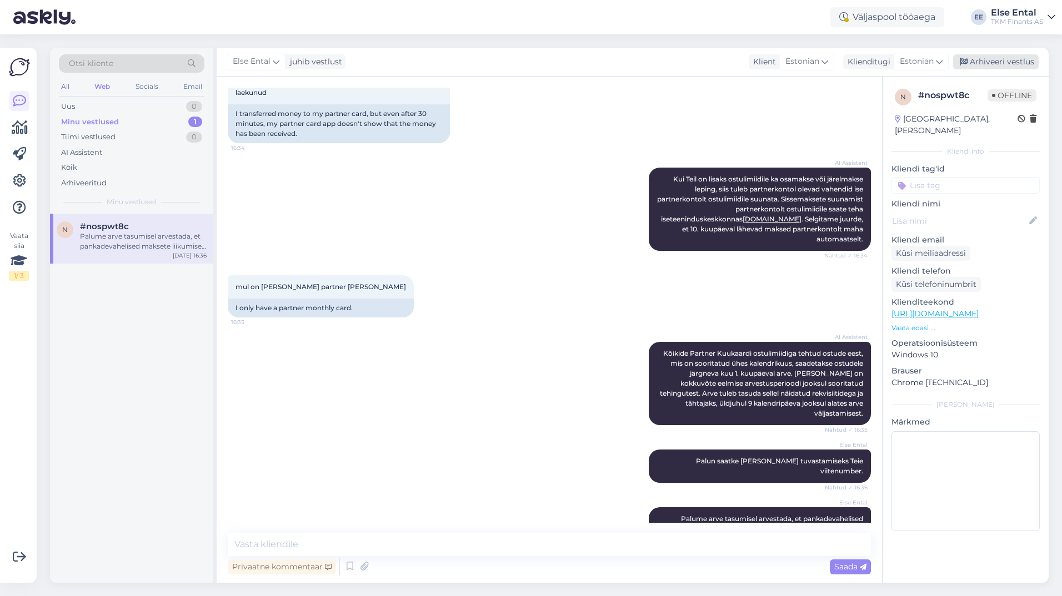
click at [999, 66] on div "Arhiveeri vestlus" at bounding box center [996, 61] width 86 height 15
